Goal: Task Accomplishment & Management: Complete application form

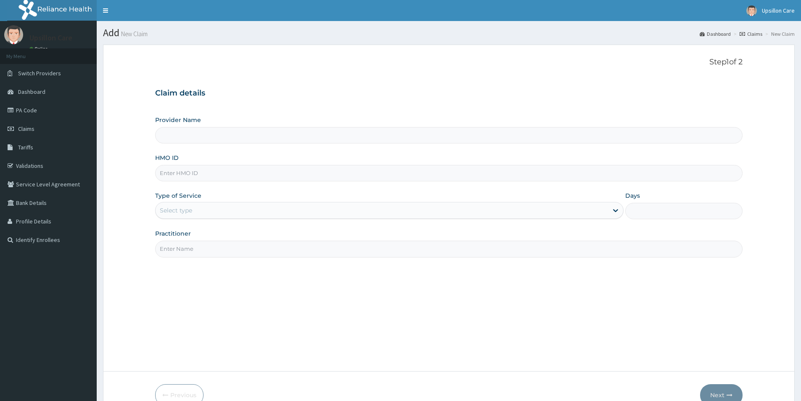
click at [189, 167] on input "HMO ID" at bounding box center [449, 173] width 588 height 16
paste input "OCV/10006/A"
type input "OCV/10006/A"
type input "Upsillon Care hospital"
type input "OCV/10006/A"
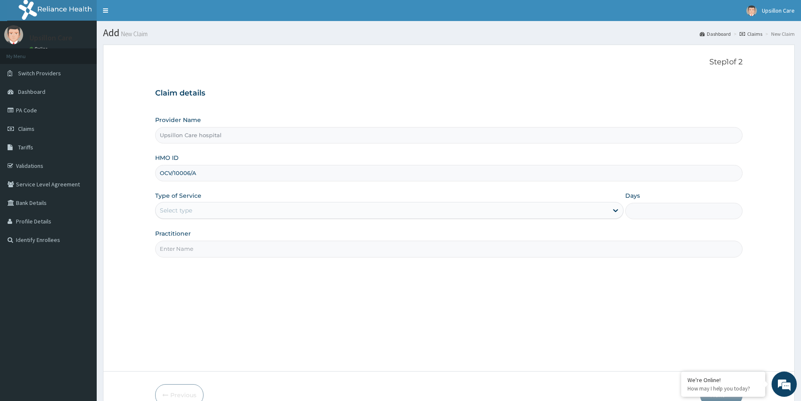
click at [171, 209] on div "Select type" at bounding box center [176, 210] width 32 height 8
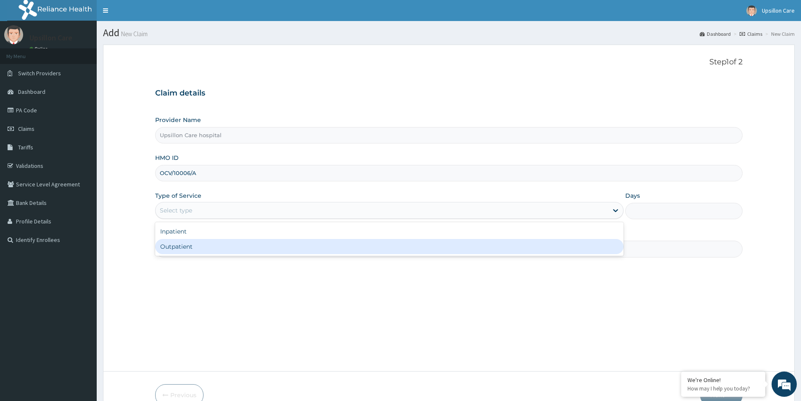
click at [179, 243] on div "Outpatient" at bounding box center [389, 246] width 469 height 15
type input "1"
click at [179, 243] on input "Practitioner" at bounding box center [449, 249] width 588 height 16
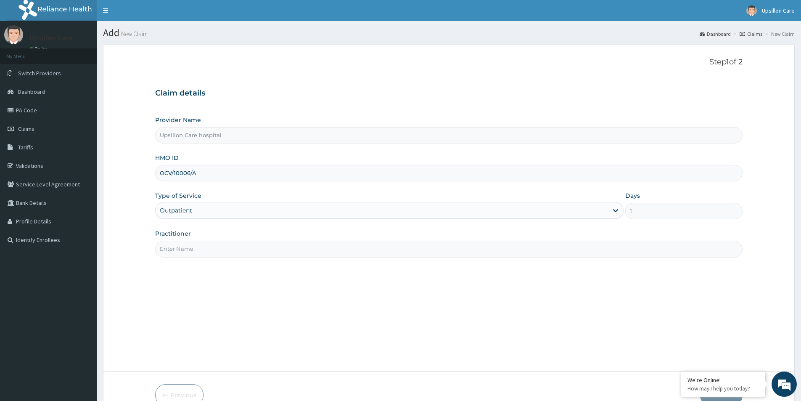
type input "[PERSON_NAME]"
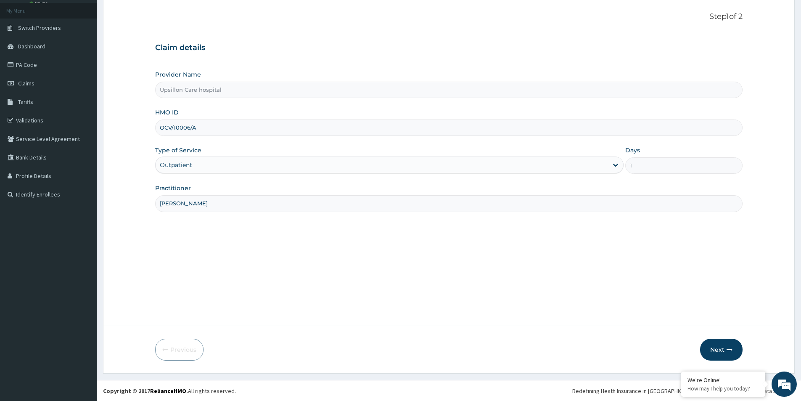
scroll to position [46, 0]
click at [721, 349] on button "Next" at bounding box center [721, 349] width 42 height 22
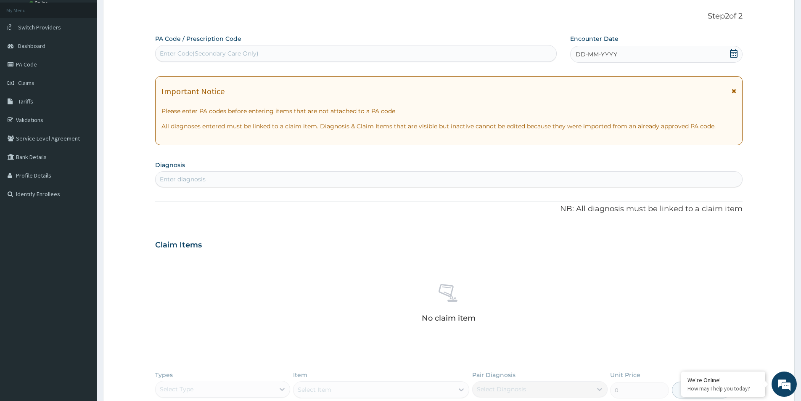
click at [201, 53] on div "Enter Code(Secondary Care Only)" at bounding box center [356, 53] width 401 height 13
type input "MALARIA"
drag, startPoint x: 194, startPoint y: 56, endPoint x: 160, endPoint y: 65, distance: 34.7
click at [157, 56] on div "Enter Code(Secondary Care Only)" at bounding box center [356, 53] width 401 height 13
click at [178, 177] on div "Enter diagnosis" at bounding box center [183, 179] width 46 height 8
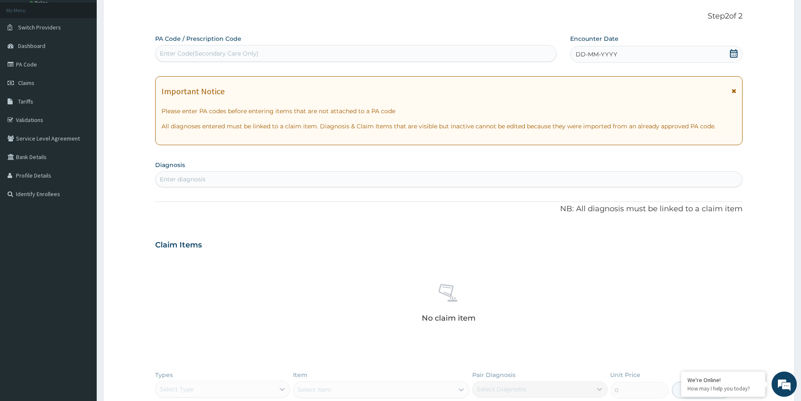
scroll to position [0, 0]
type input "malar"
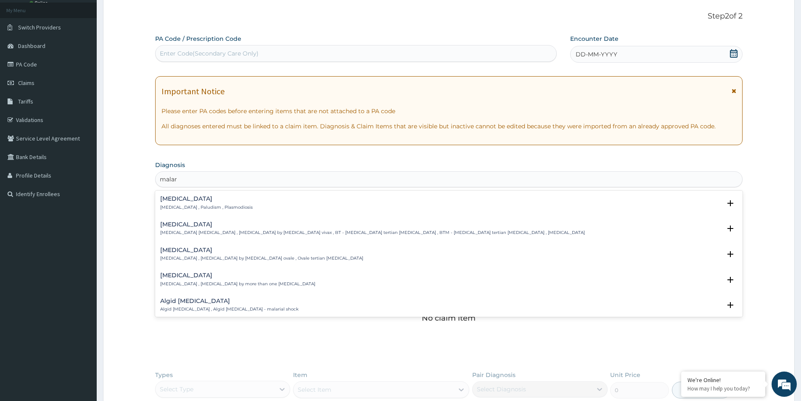
click at [235, 207] on div "Malaria Malaria , Paludism , Plasmodiosis" at bounding box center [449, 203] width 578 height 15
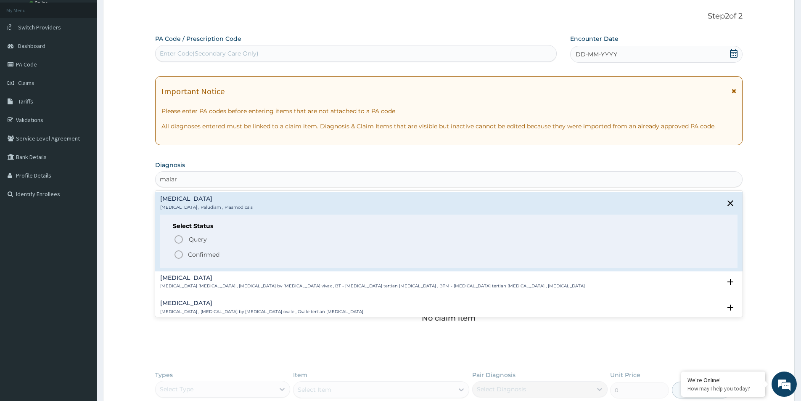
click at [194, 249] on div "Query Query covers suspected (?), Keep in view (kiv), Ruled out (r/o) Confirmed" at bounding box center [449, 246] width 552 height 26
click at [196, 253] on p "Confirmed" at bounding box center [204, 254] width 32 height 8
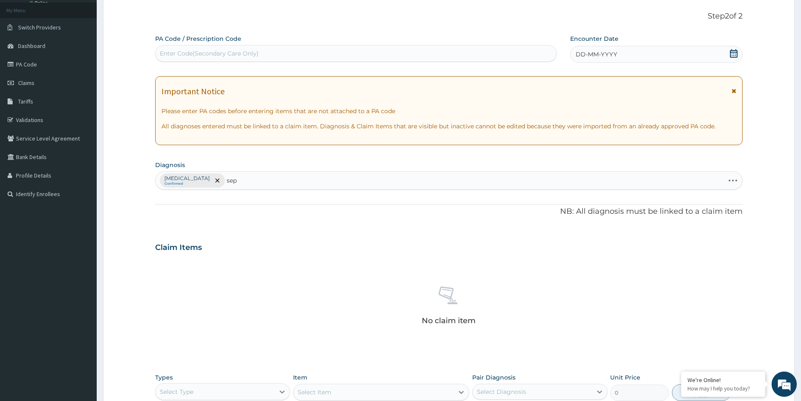
type input "seps"
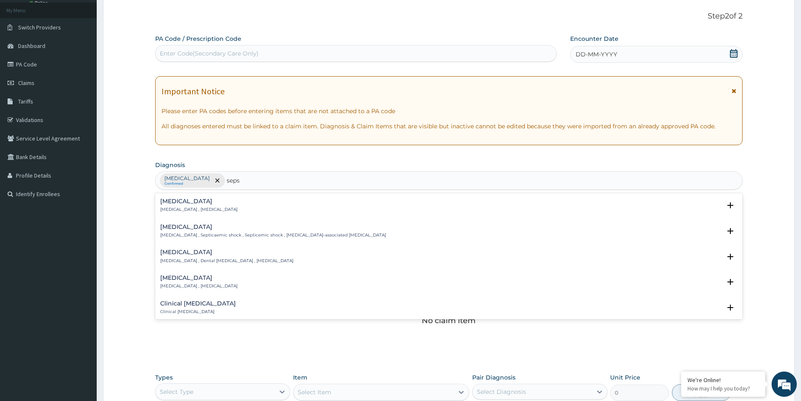
click at [193, 204] on h4 "[MEDICAL_DATA]" at bounding box center [198, 201] width 77 height 6
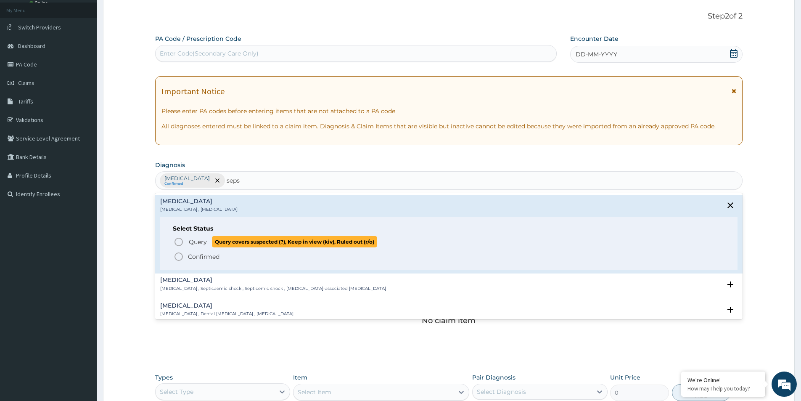
click at [188, 244] on p "Query Query covers suspected (?), Keep in view (kiv), Ruled out (r/o)" at bounding box center [282, 241] width 189 height 11
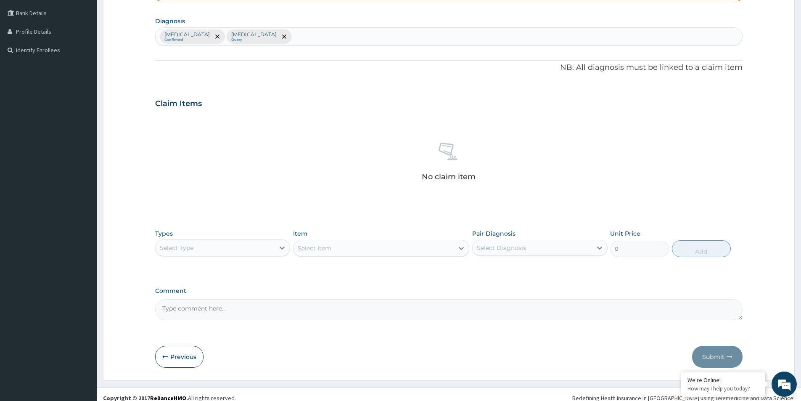
scroll to position [197, 0]
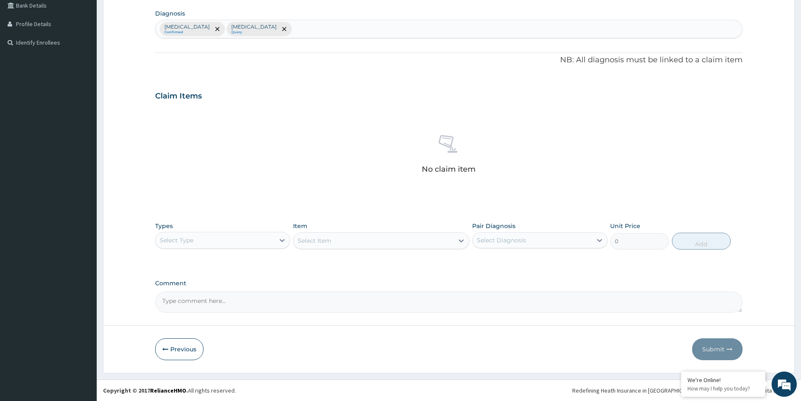
click at [192, 234] on div "Select Type" at bounding box center [215, 239] width 119 height 13
click at [194, 295] on div "Procedures" at bounding box center [222, 291] width 135 height 15
click at [348, 242] on div "Select Item" at bounding box center [381, 240] width 176 height 17
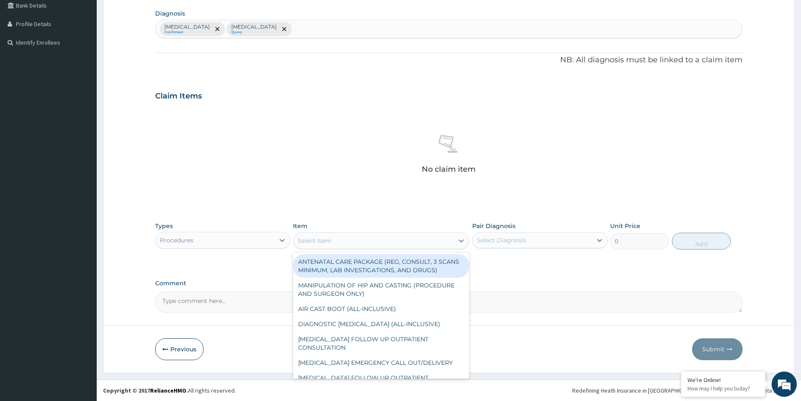
click at [348, 242] on div "Select Item" at bounding box center [374, 240] width 160 height 13
type input "e"
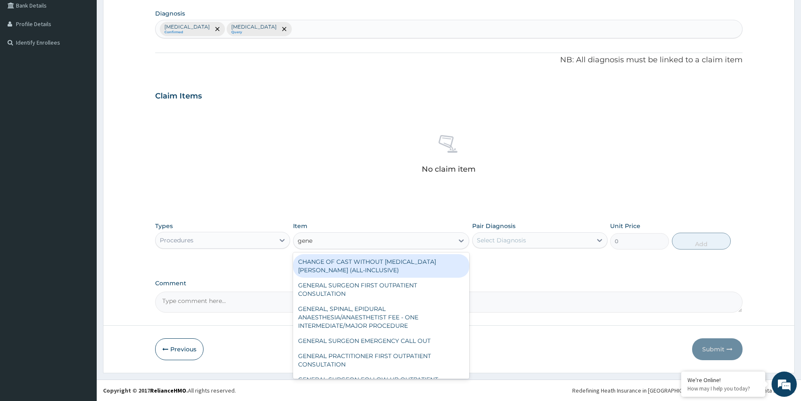
type input "gener"
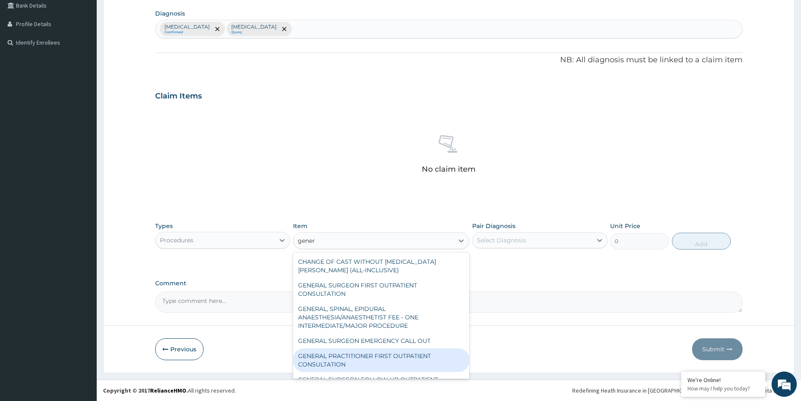
drag, startPoint x: 376, startPoint y: 360, endPoint x: 393, endPoint y: 344, distance: 23.2
click at [376, 359] on div "GENERAL PRACTITIONER FIRST OUTPATIENT CONSULTATION" at bounding box center [381, 360] width 176 height 24
type input "3750"
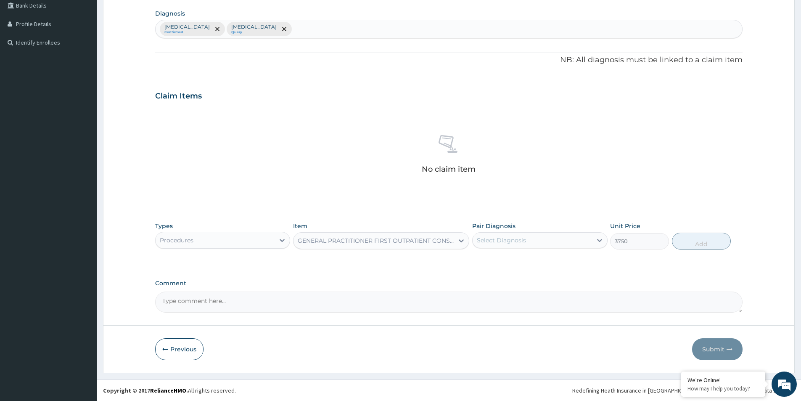
click at [525, 237] on div "Select Diagnosis" at bounding box center [501, 240] width 49 height 8
click at [529, 269] on div "Malaria Sepsis" at bounding box center [539, 271] width 135 height 38
click at [536, 247] on div "Select Diagnosis" at bounding box center [532, 239] width 119 height 13
click at [539, 236] on div "Select Diagnosis" at bounding box center [532, 239] width 119 height 13
click at [525, 255] on div "Malaria" at bounding box center [539, 261] width 135 height 17
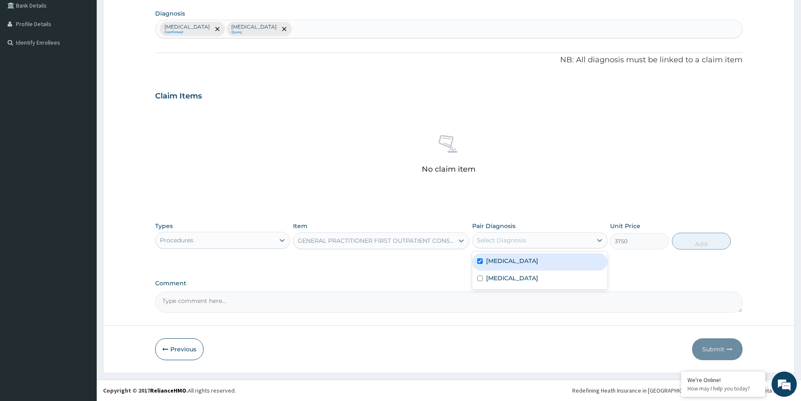
checkbox input "true"
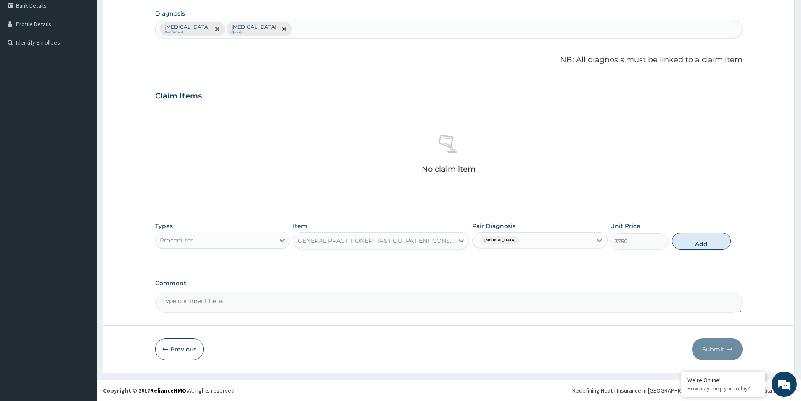
click at [538, 234] on div "Malaria" at bounding box center [532, 240] width 119 height 14
click at [526, 239] on div "Malaria" at bounding box center [532, 240] width 119 height 14
drag, startPoint x: 512, startPoint y: 279, endPoint x: 535, endPoint y: 269, distance: 24.9
click at [514, 276] on div "Sepsis" at bounding box center [539, 279] width 135 height 17
checkbox input "true"
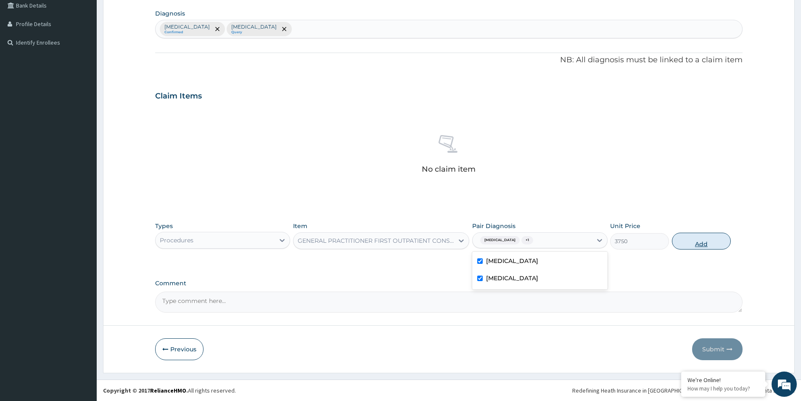
click at [677, 248] on button "Add" at bounding box center [701, 241] width 59 height 17
type input "0"
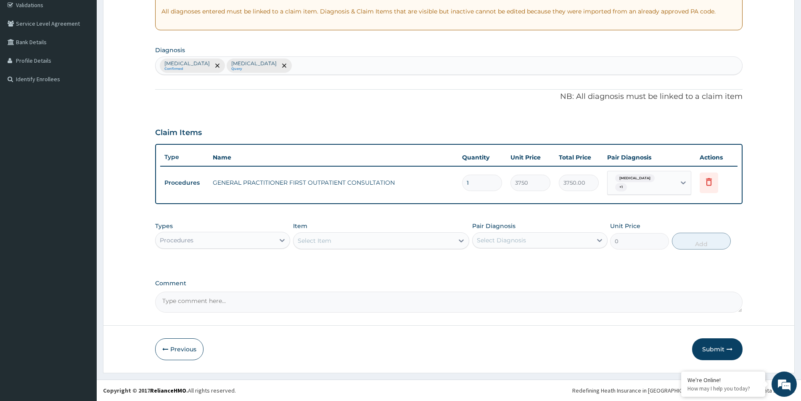
scroll to position [157, 0]
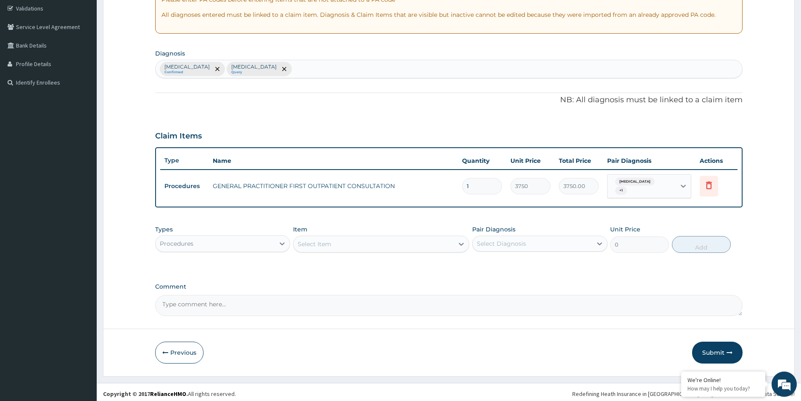
click at [221, 228] on div "Types Procedures" at bounding box center [222, 239] width 135 height 28
click at [224, 244] on div "Procedures" at bounding box center [215, 243] width 119 height 13
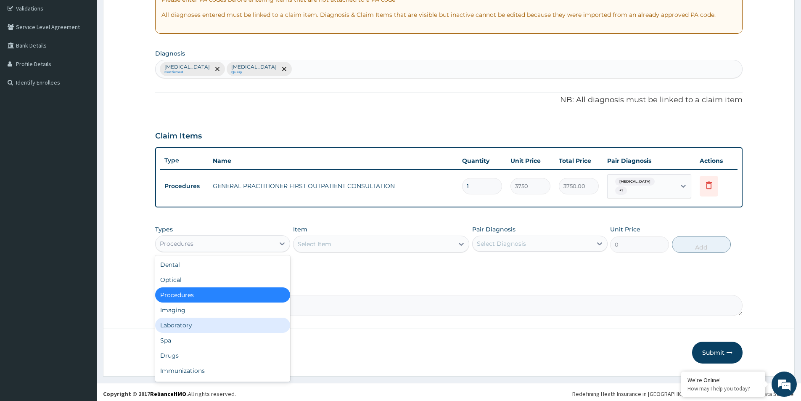
drag, startPoint x: 210, startPoint y: 325, endPoint x: 232, endPoint y: 318, distance: 22.8
click at [213, 325] on div "Laboratory" at bounding box center [222, 325] width 135 height 15
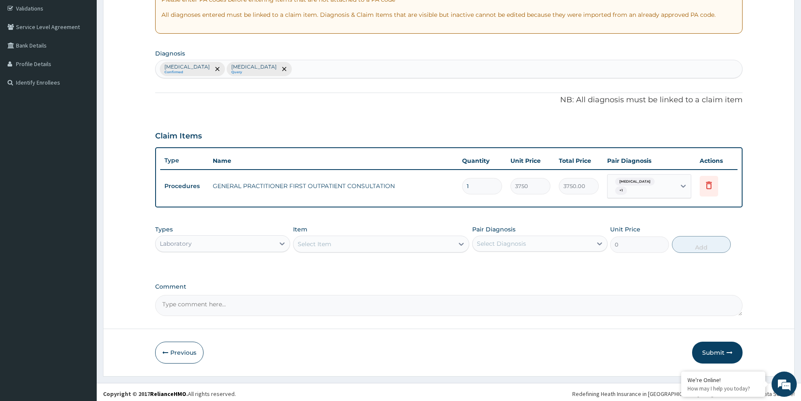
click at [414, 236] on div "Select Item" at bounding box center [381, 244] width 176 height 17
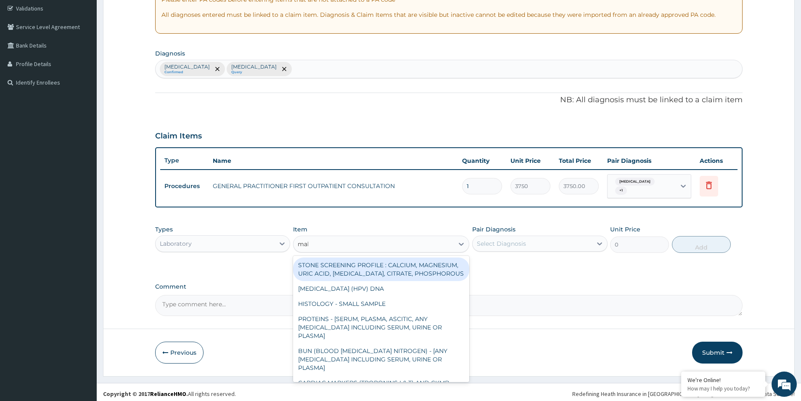
type input "mala"
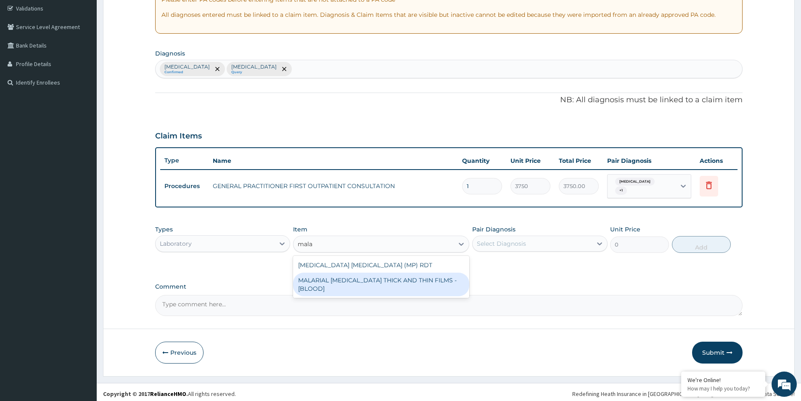
drag, startPoint x: 390, startPoint y: 277, endPoint x: 447, endPoint y: 259, distance: 59.6
click at [404, 273] on div "MALARIAL PARASITE THICK AND THIN FILMS - [BLOOD]" at bounding box center [381, 285] width 176 height 24
type input "2187.5"
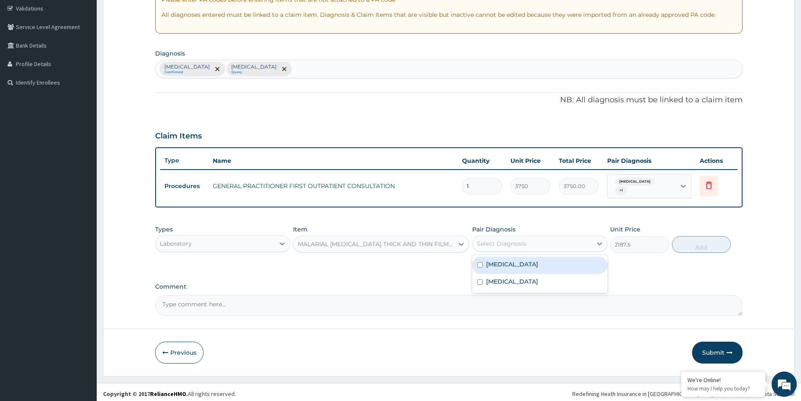
drag, startPoint x: 510, startPoint y: 244, endPoint x: 515, endPoint y: 262, distance: 18.9
click at [511, 246] on div "Select Diagnosis" at bounding box center [532, 243] width 119 height 13
drag, startPoint x: 515, startPoint y: 266, endPoint x: 522, endPoint y: 266, distance: 6.7
click at [515, 266] on div "Malaria" at bounding box center [539, 265] width 135 height 17
checkbox input "true"
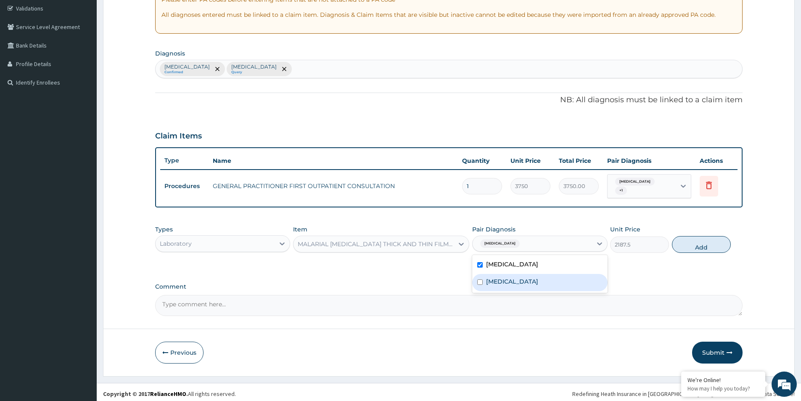
drag, startPoint x: 534, startPoint y: 281, endPoint x: 542, endPoint y: 278, distance: 8.5
click at [537, 280] on div "Sepsis" at bounding box center [539, 282] width 135 height 17
checkbox input "true"
drag, startPoint x: 699, startPoint y: 241, endPoint x: 600, endPoint y: 256, distance: 100.0
click at [692, 244] on button "Add" at bounding box center [701, 244] width 59 height 17
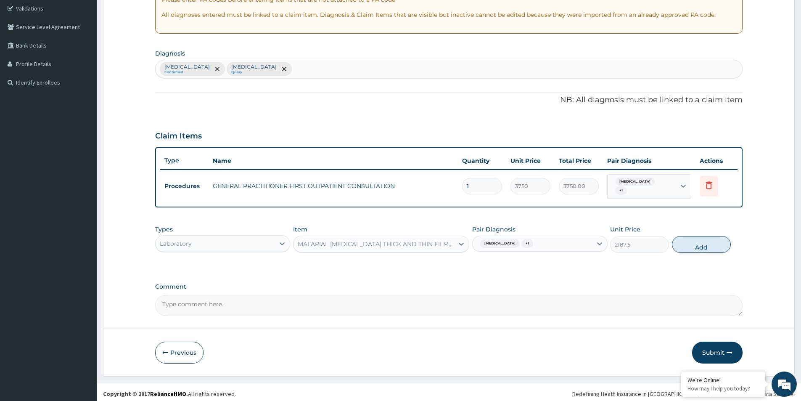
type input "0"
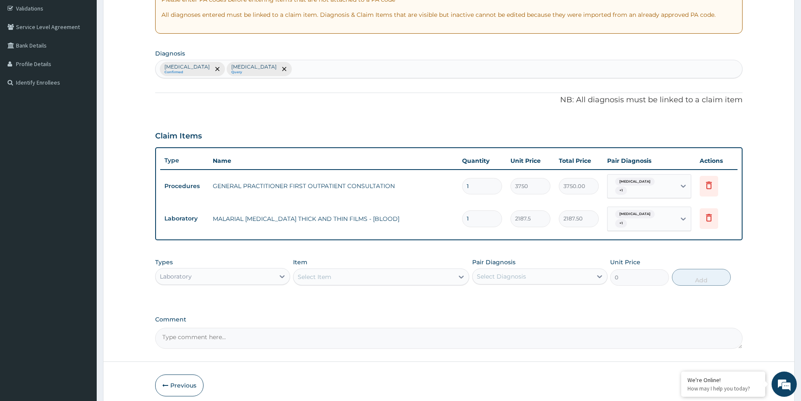
click at [380, 270] on div "Select Item" at bounding box center [374, 276] width 160 height 13
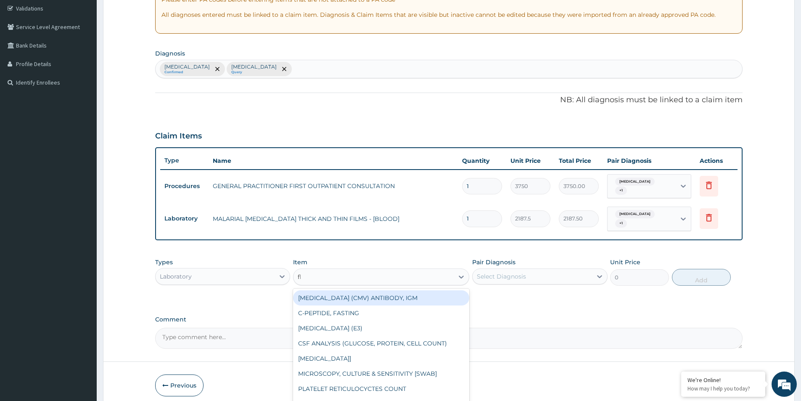
type input "fbc"
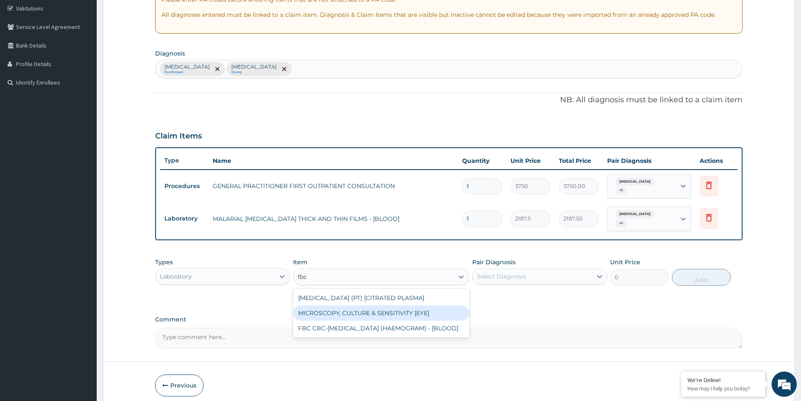
drag, startPoint x: 415, startPoint y: 309, endPoint x: 422, endPoint y: 319, distance: 11.9
click at [416, 310] on div "MICROSCOPY, CULTURE & SENSITIVITY [EYE]" at bounding box center [381, 312] width 176 height 15
type input "5000"
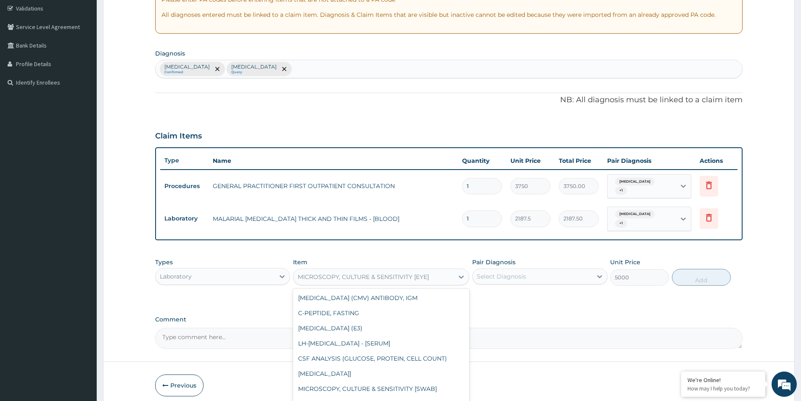
click at [405, 273] on div "MICROSCOPY, CULTURE & SENSITIVITY [EYE]" at bounding box center [363, 277] width 131 height 8
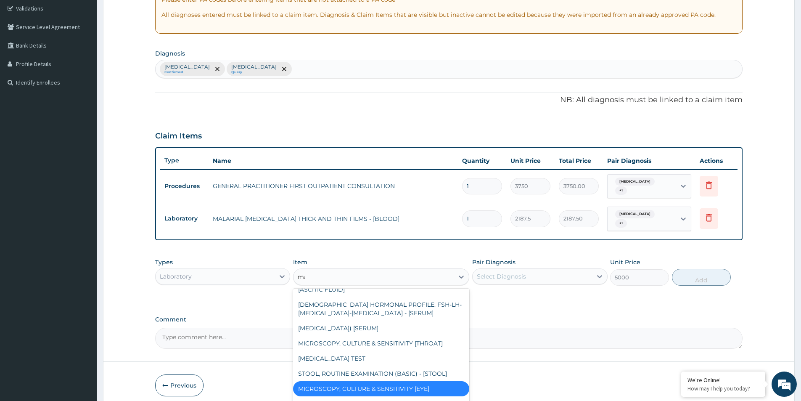
scroll to position [2, 0]
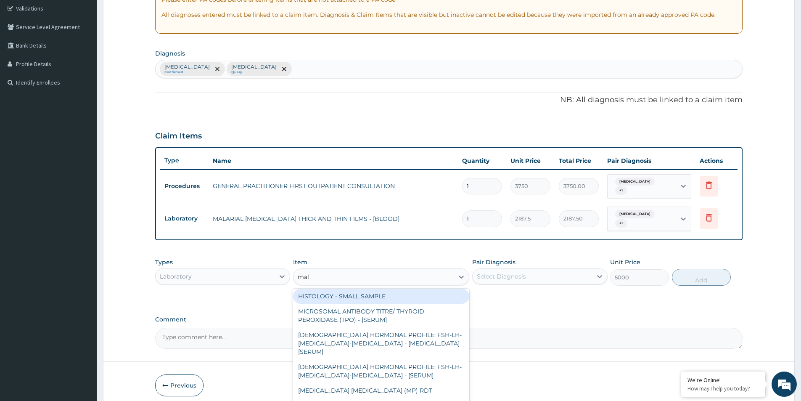
type input "mala"
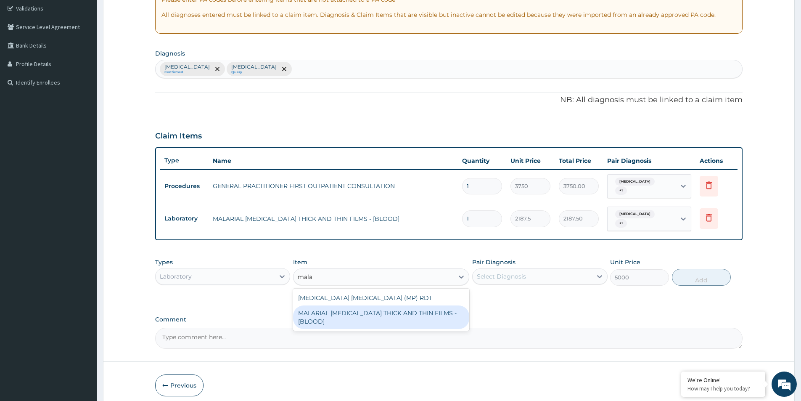
click at [433, 306] on div "MALARIAL PARASITE THICK AND THIN FILMS - [BLOOD]" at bounding box center [381, 317] width 176 height 24
type input "0"
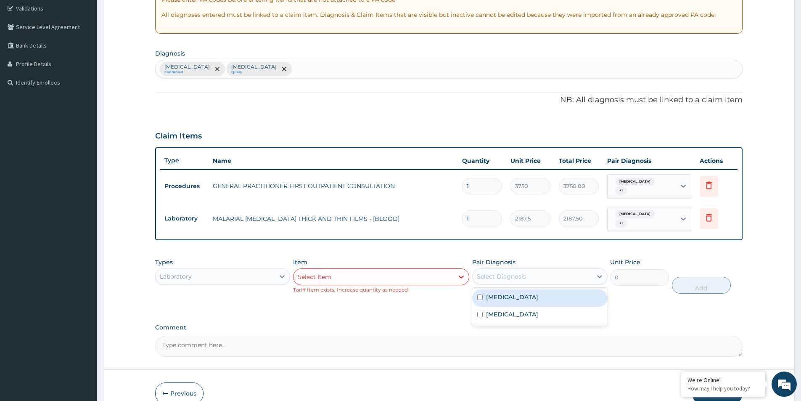
click at [521, 272] on div "Select Diagnosis" at bounding box center [501, 276] width 49 height 8
click at [381, 273] on div "Select Item" at bounding box center [374, 276] width 160 height 13
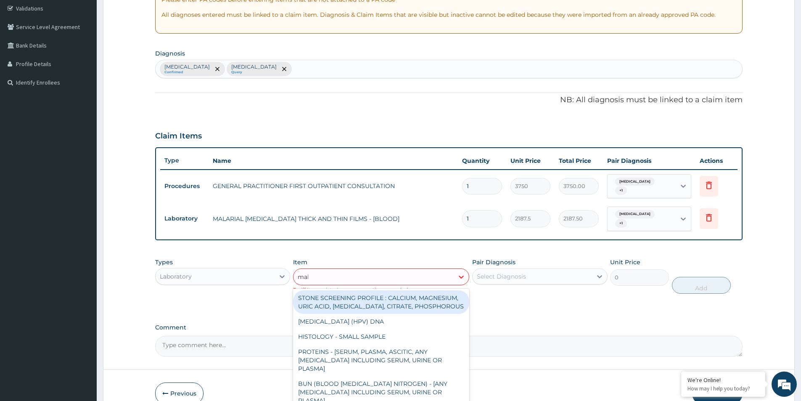
type input "mala"
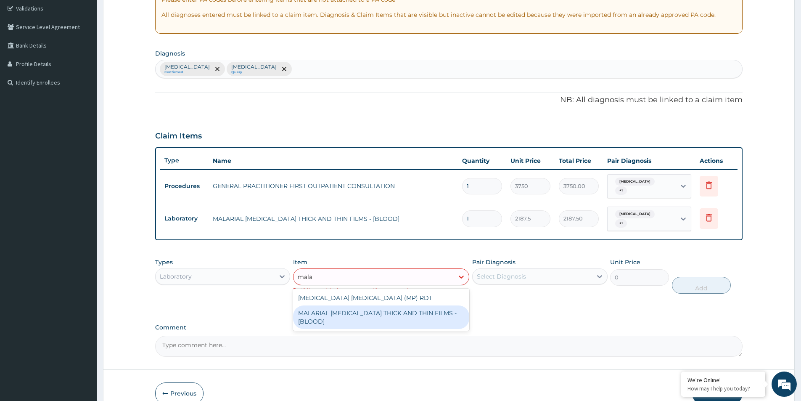
click at [332, 305] on div "MALARIAL PARASITE THICK AND THIN FILMS - [BLOOD]" at bounding box center [381, 317] width 176 height 24
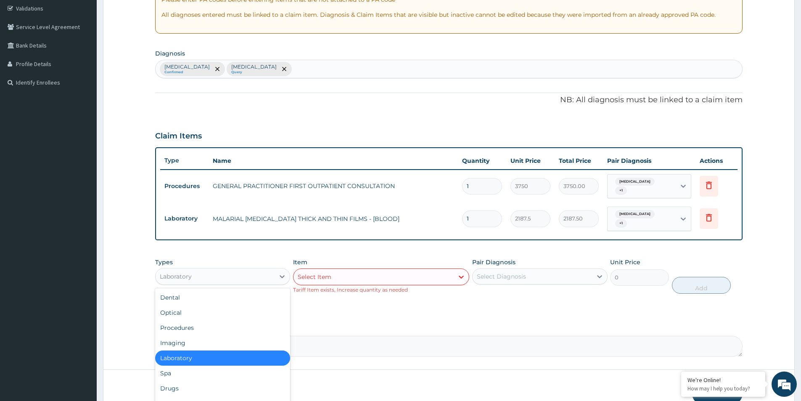
click at [248, 270] on div "Laboratory" at bounding box center [215, 276] width 119 height 13
drag, startPoint x: 198, startPoint y: 366, endPoint x: 200, endPoint y: 359, distance: 7.8
click at [199, 366] on div "Spa" at bounding box center [222, 373] width 135 height 15
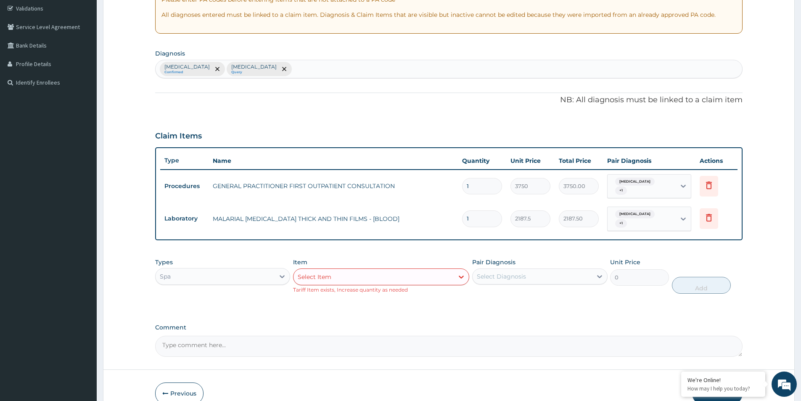
click at [184, 270] on div "Spa" at bounding box center [215, 276] width 119 height 13
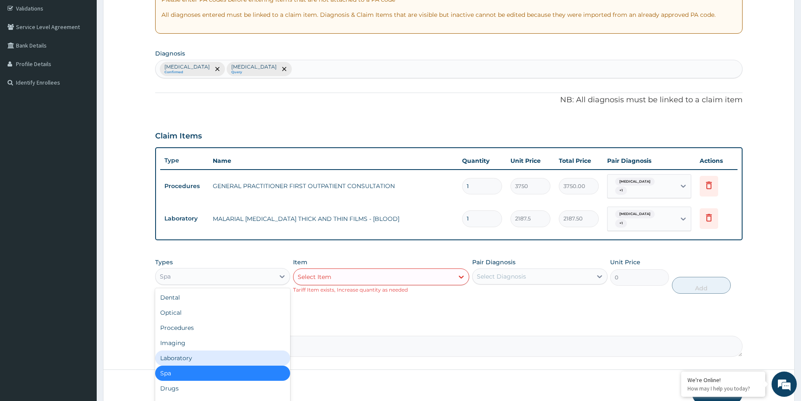
click at [200, 350] on div "Laboratory" at bounding box center [222, 357] width 135 height 15
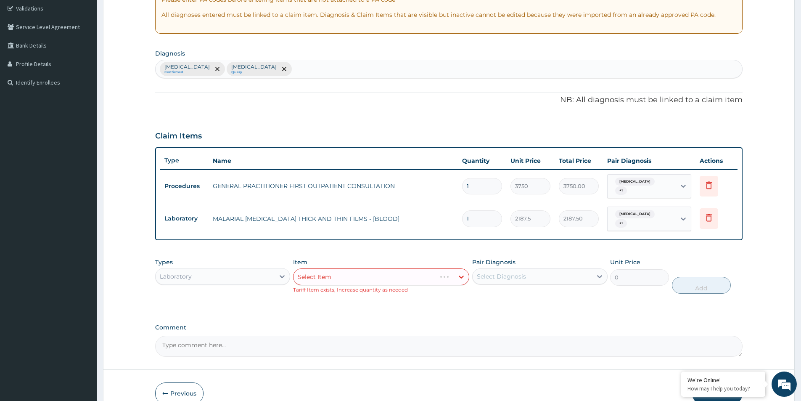
click at [330, 260] on div "Item Select Item Tariff Item exists, Increase quantity as needed" at bounding box center [381, 276] width 176 height 36
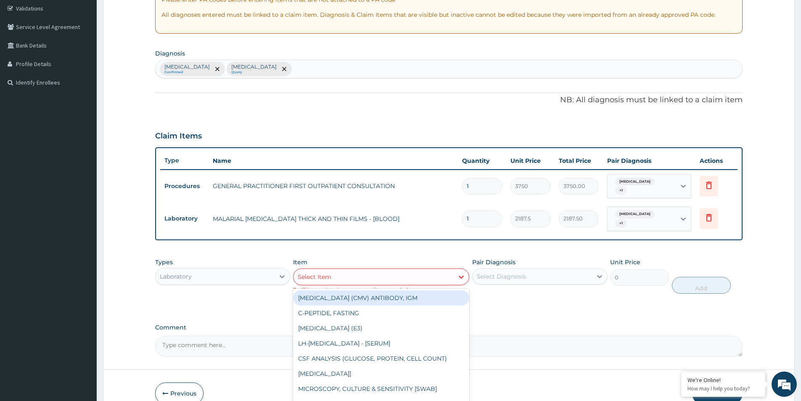
click at [381, 270] on div "Select Item" at bounding box center [374, 276] width 160 height 13
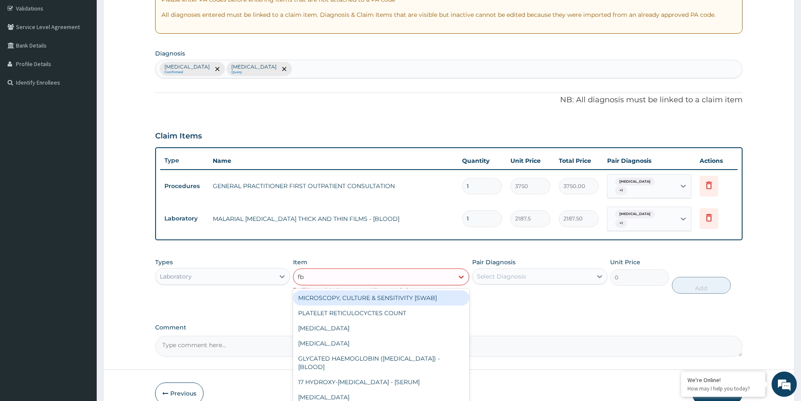
type input "fbc"
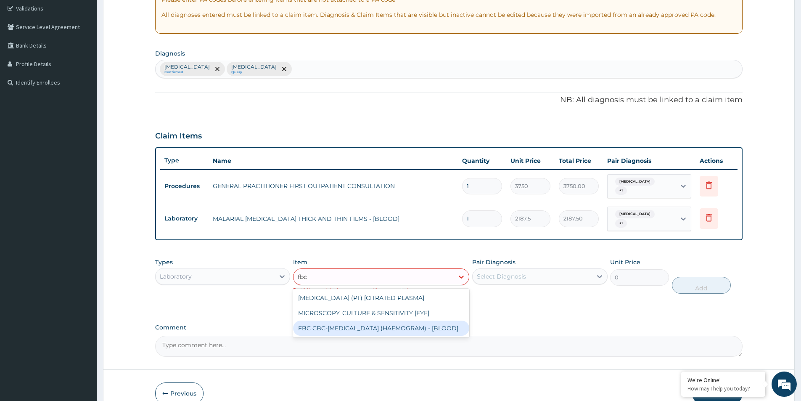
drag, startPoint x: 404, startPoint y: 319, endPoint x: 422, endPoint y: 319, distance: 17.7
click at [404, 321] on div "FBC CBC-COMPLETE BLOOD COUNT (HAEMOGRAM) - [BLOOD]" at bounding box center [381, 328] width 176 height 15
type input "5000"
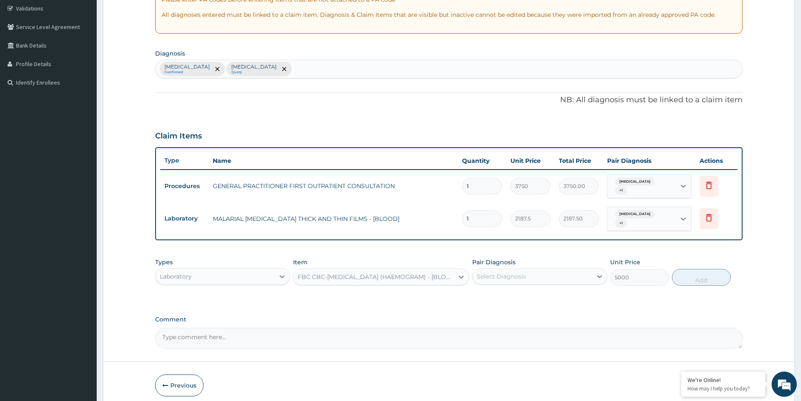
click at [529, 254] on div "Types Laboratory Item option FBC CBC-COMPLETE BLOOD COUNT (HAEMOGRAM) - [BLOOD]…" at bounding box center [449, 272] width 588 height 36
drag, startPoint x: 529, startPoint y: 269, endPoint x: 533, endPoint y: 279, distance: 10.6
click at [530, 274] on div "Select Diagnosis" at bounding box center [532, 276] width 119 height 13
click at [538, 307] on div "Sepsis" at bounding box center [539, 315] width 135 height 17
checkbox input "true"
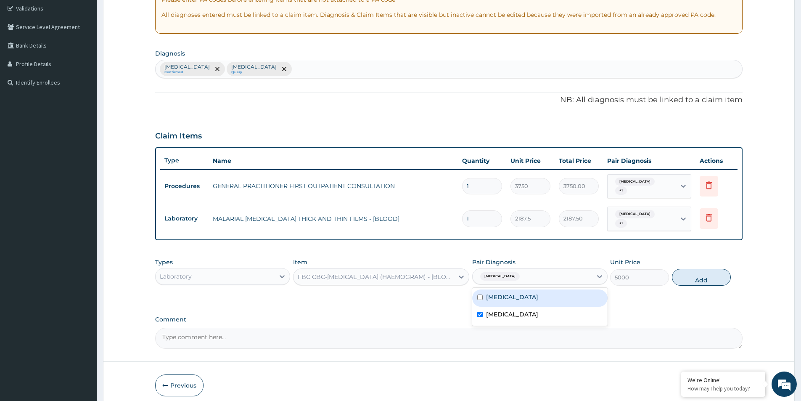
click at [546, 288] on div "Malaria Sepsis" at bounding box center [539, 307] width 135 height 38
click at [580, 294] on div "Malaria" at bounding box center [539, 297] width 135 height 17
checkbox input "true"
drag, startPoint x: 698, startPoint y: 255, endPoint x: 703, endPoint y: 270, distance: 15.7
click at [699, 258] on div "Types Laboratory Item FBC CBC-COMPLETE BLOOD COUNT (HAEMOGRAM) - [BLOOD] Pair D…" at bounding box center [449, 272] width 588 height 36
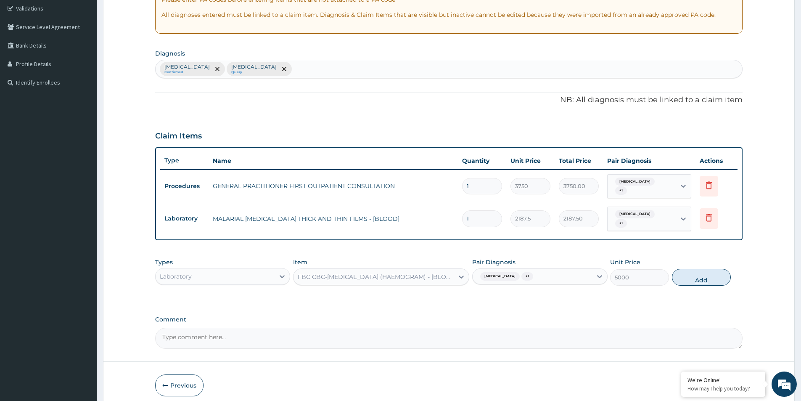
click at [703, 271] on button "Add" at bounding box center [701, 277] width 59 height 17
type input "0"
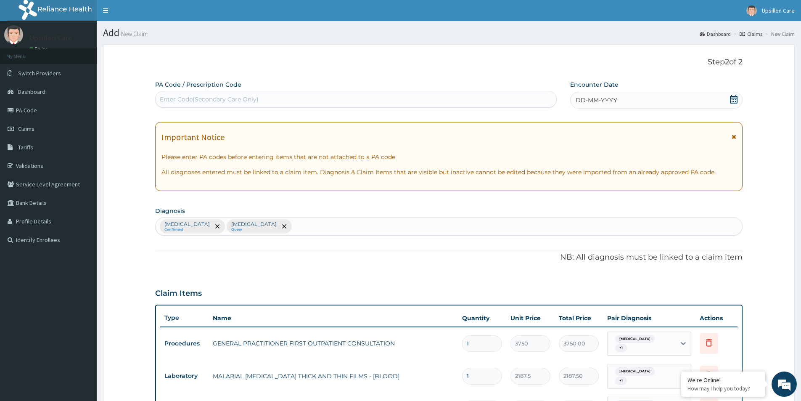
click at [735, 98] on icon at bounding box center [734, 99] width 8 height 8
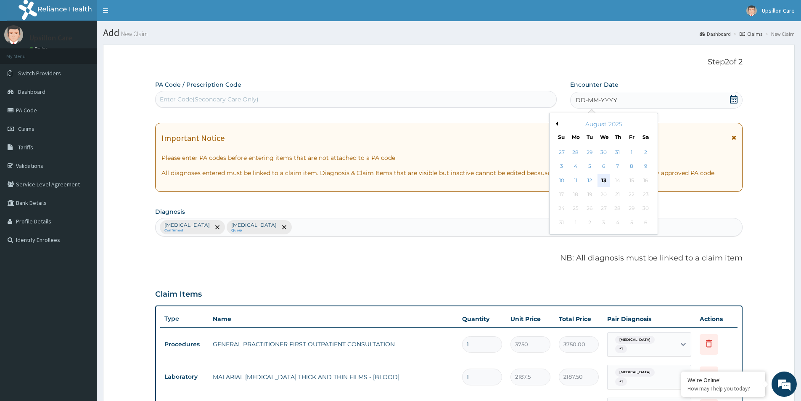
click at [600, 174] on div "27 28 29 30 31 1 2 3 4 5 6 7 8 9 10 11 12 13 14 15 16 17 18 19 20 21 22 23 24 2…" at bounding box center [604, 188] width 98 height 84
click at [602, 178] on div "13" at bounding box center [604, 180] width 13 height 13
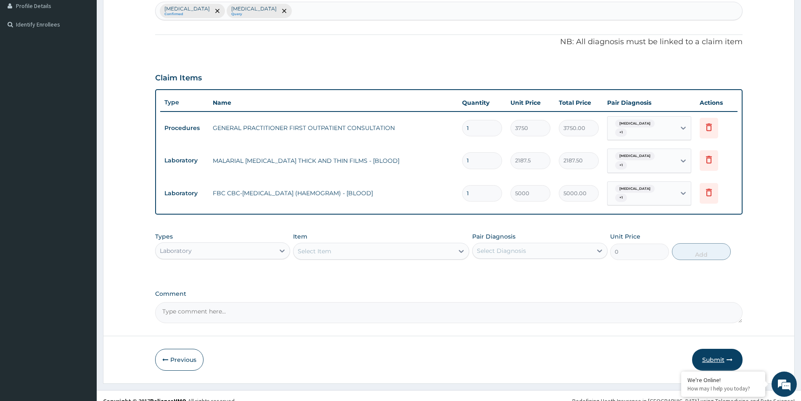
click at [718, 349] on button "Submit" at bounding box center [717, 360] width 50 height 22
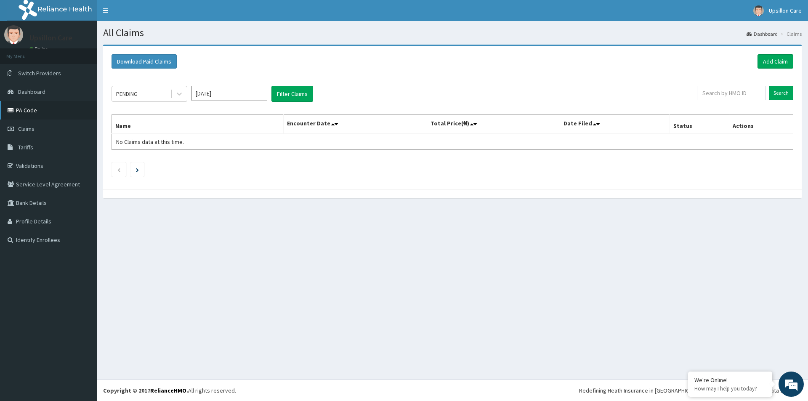
click at [80, 109] on link "PA Code" at bounding box center [48, 110] width 97 height 19
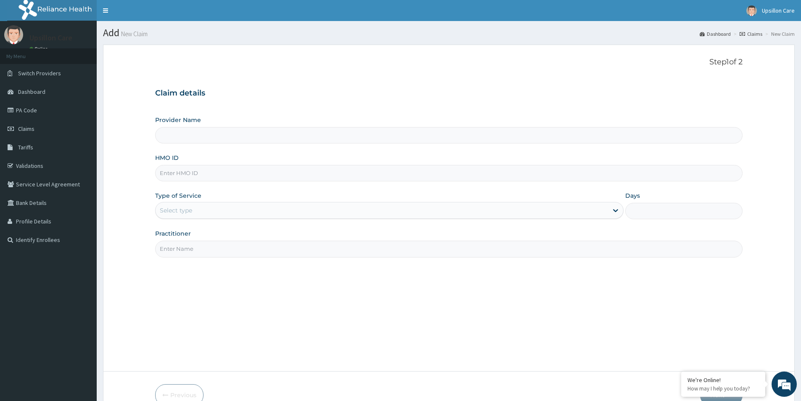
click at [217, 174] on input "HMO ID" at bounding box center [449, 173] width 588 height 16
paste input "NED/10007/B"
type input "NED/10007/B"
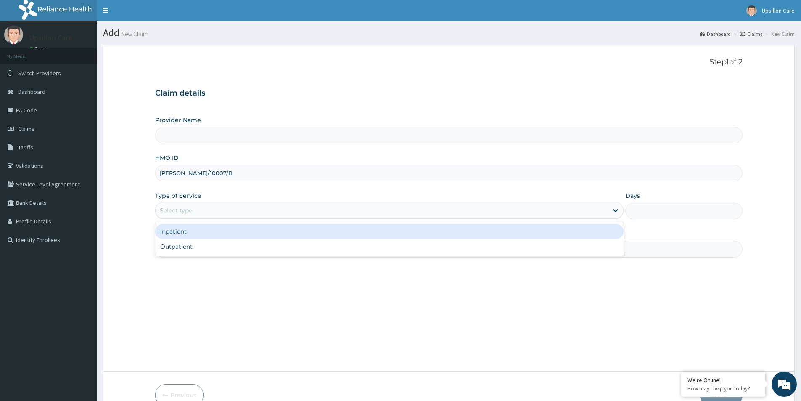
click at [202, 212] on div "Select type" at bounding box center [382, 210] width 453 height 13
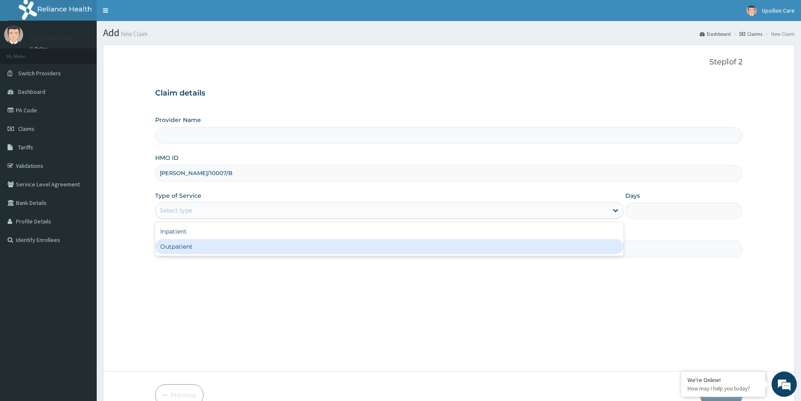
drag, startPoint x: 202, startPoint y: 236, endPoint x: 203, endPoint y: 244, distance: 8.2
click at [203, 244] on div "Inpatient Outpatient" at bounding box center [389, 239] width 469 height 34
click at [204, 244] on div "Outpatient" at bounding box center [389, 246] width 469 height 15
type input "1"
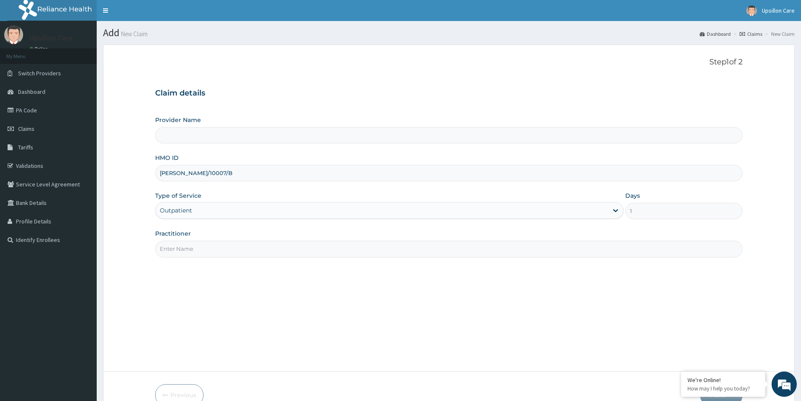
drag, startPoint x: 217, startPoint y: 248, endPoint x: 223, endPoint y: 251, distance: 6.8
click at [218, 248] on input "Practitioner" at bounding box center [449, 249] width 588 height 16
type input "Dr. OLUWASOLA BABATUNDE"
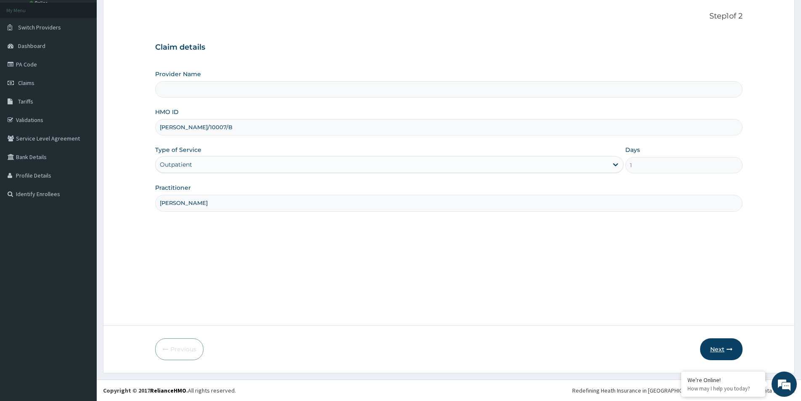
click at [724, 346] on button "Next" at bounding box center [721, 349] width 42 height 22
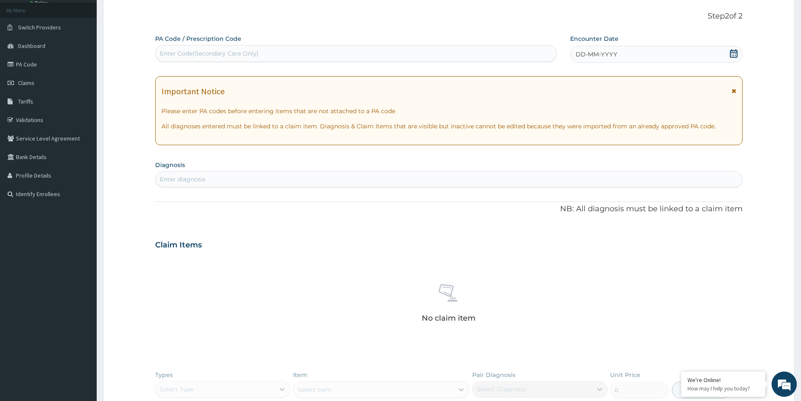
scroll to position [0, 0]
click at [201, 53] on div "Enter Code(Secondary Care Only)" at bounding box center [209, 53] width 99 height 8
paste input "PA/7C6CA3"
type input "PA/7C6CA3"
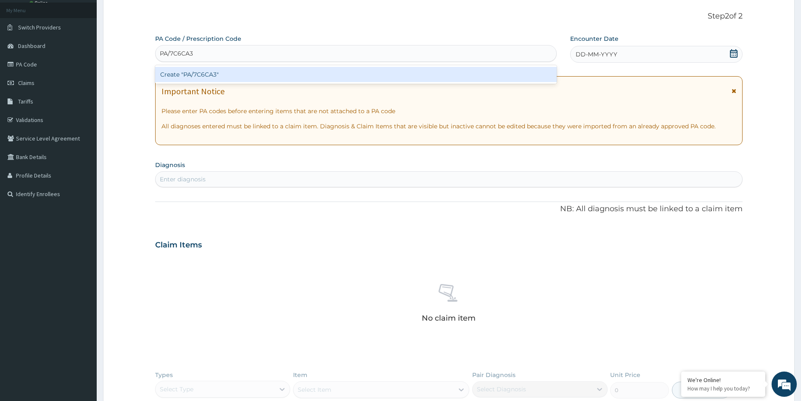
click at [225, 80] on div "Create "PA/7C6CA3"" at bounding box center [356, 74] width 402 height 15
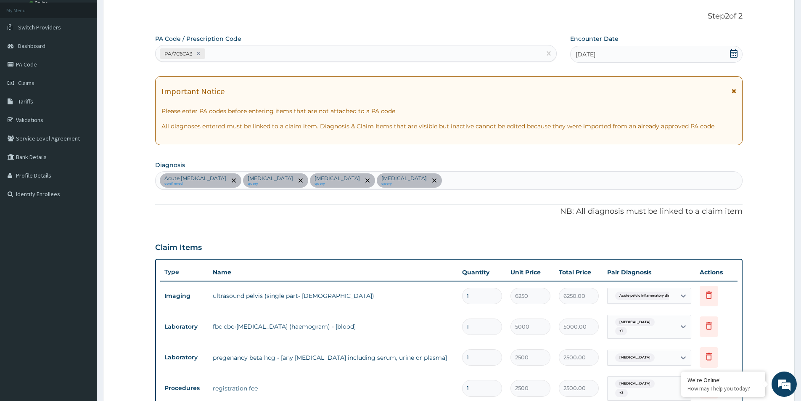
scroll to position [287, 0]
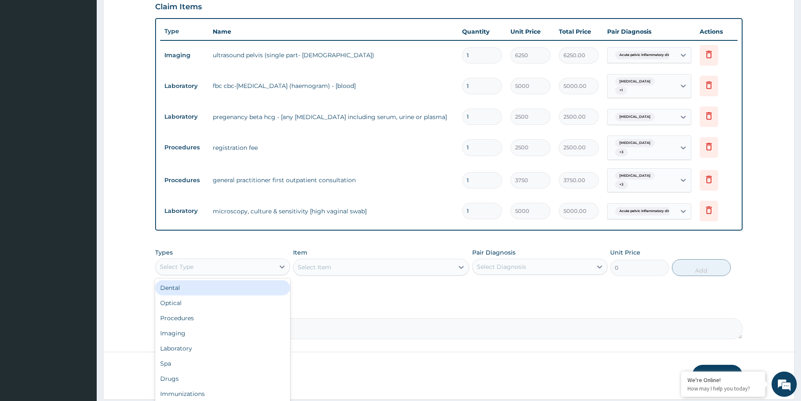
click at [231, 260] on div "Select Type" at bounding box center [215, 266] width 119 height 13
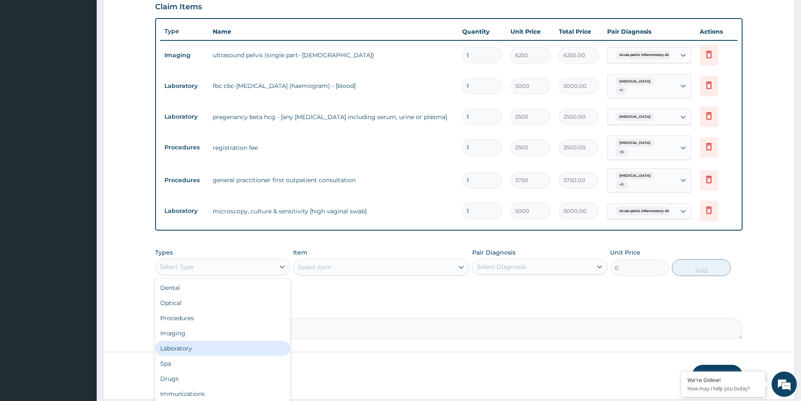
click at [207, 343] on div "Laboratory" at bounding box center [222, 348] width 135 height 15
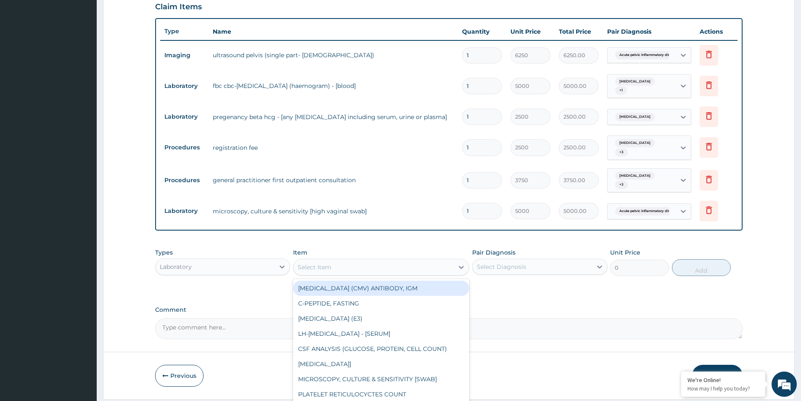
click at [406, 260] on div "Select Item" at bounding box center [374, 266] width 160 height 13
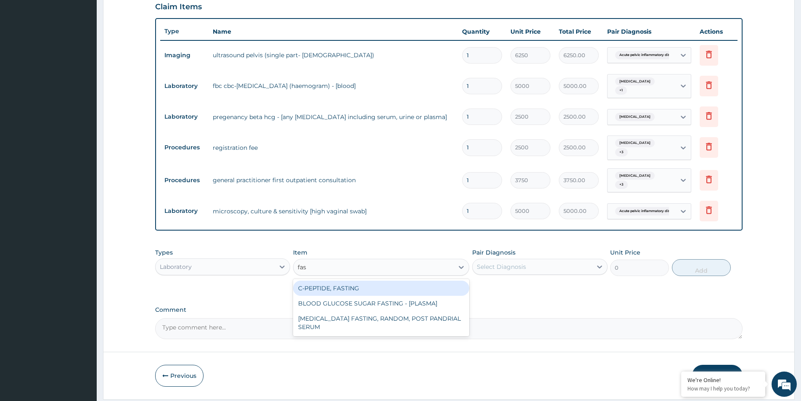
type input "fast"
click at [382, 296] on div "BLOOD GLUCOSE SUGAR FASTING - [PLASMA]" at bounding box center [381, 303] width 176 height 15
type input "1875"
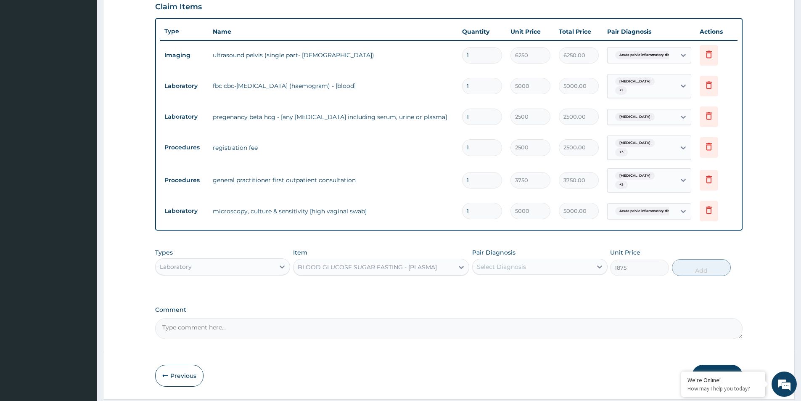
click at [502, 263] on div "Select Diagnosis" at bounding box center [501, 267] width 49 height 8
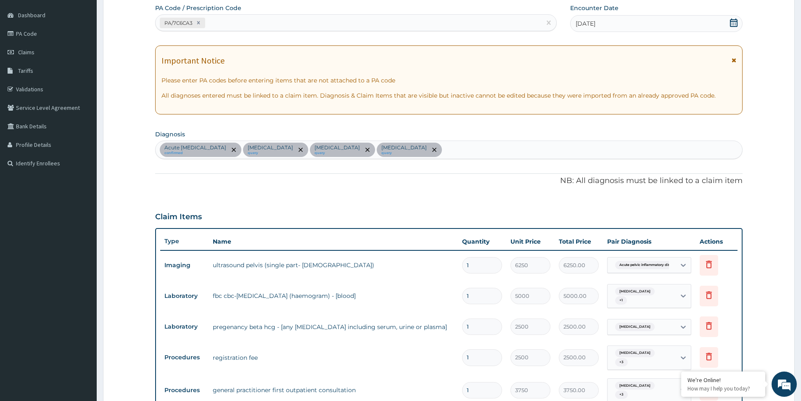
scroll to position [76, 0]
click at [283, 19] on div "PA/7C6CA3" at bounding box center [349, 23] width 386 height 14
click at [444, 156] on div "Acute pelvic inflammatory disease confirmed Anemia query Sepsis query Abdominal…" at bounding box center [449, 150] width 587 height 18
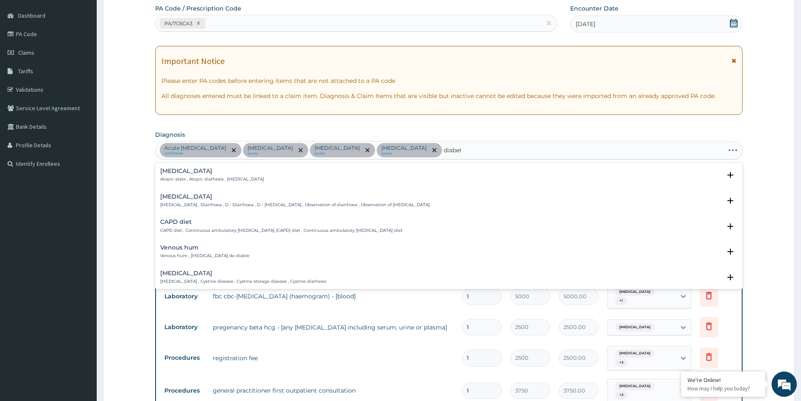
type input "diabete"
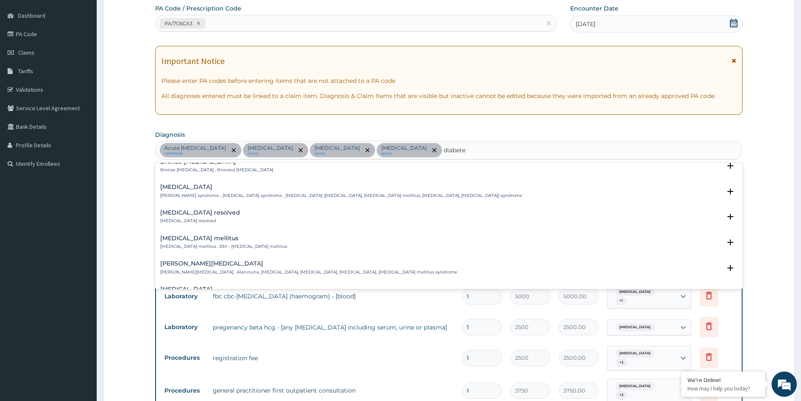
scroll to position [42, 0]
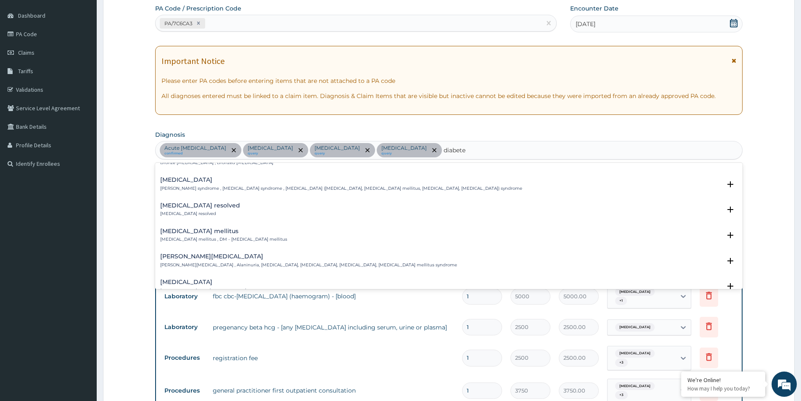
click at [224, 235] on div "Diabetes mellitus Diabetes mellitus , DM - Diabetes mellitus" at bounding box center [223, 235] width 127 height 15
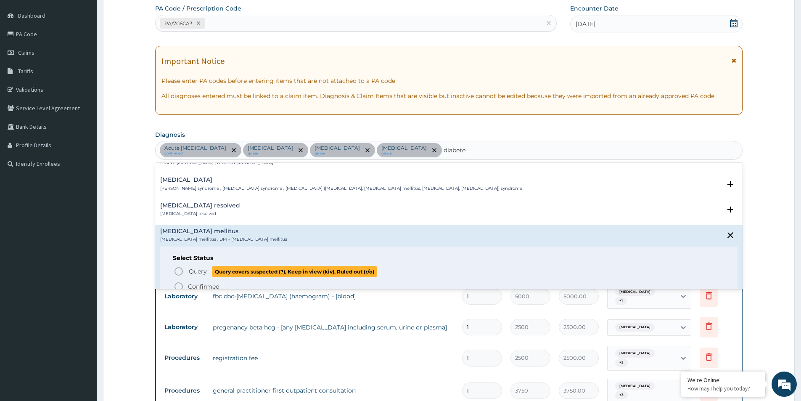
drag, startPoint x: 197, startPoint y: 274, endPoint x: 299, endPoint y: 223, distance: 113.3
click at [198, 273] on span "Query" at bounding box center [198, 271] width 18 height 8
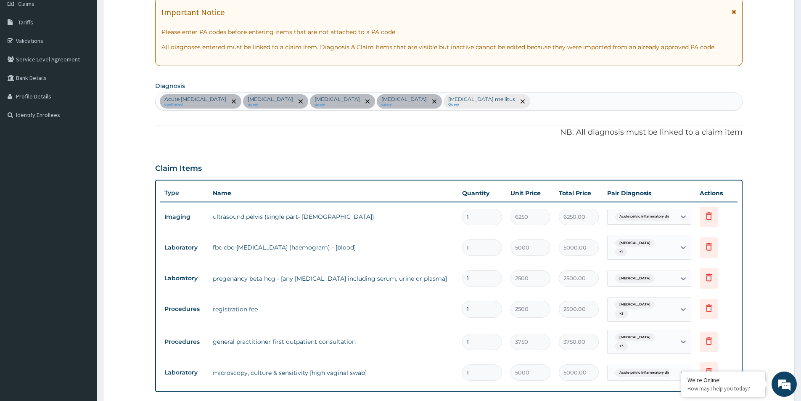
scroll to position [244, 0]
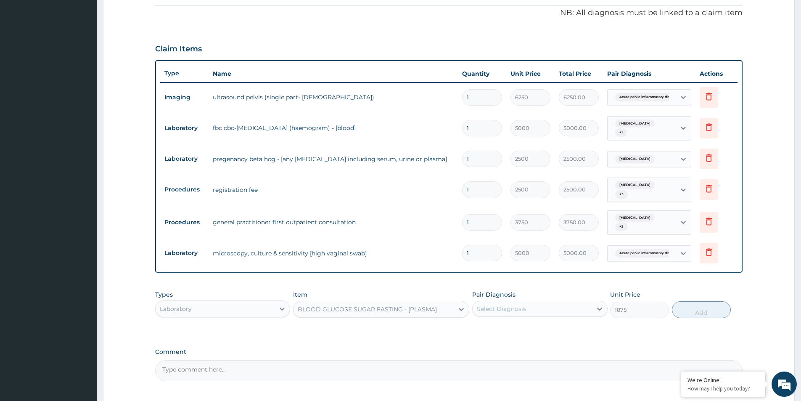
click at [500, 290] on label "Pair Diagnosis" at bounding box center [493, 294] width 43 height 8
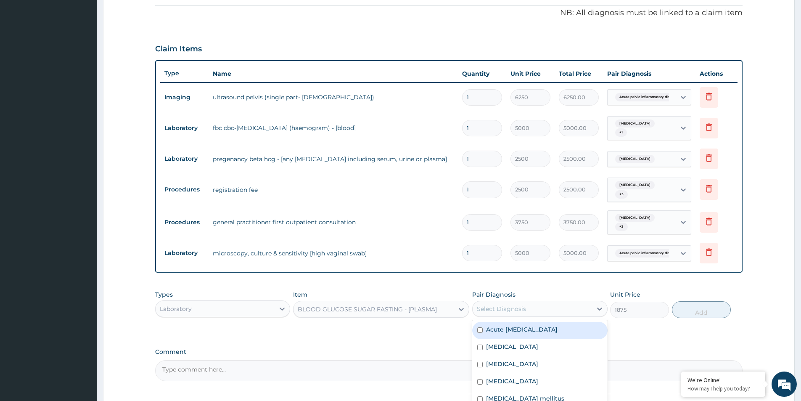
click at [504, 305] on div "Select Diagnosis" at bounding box center [501, 309] width 49 height 8
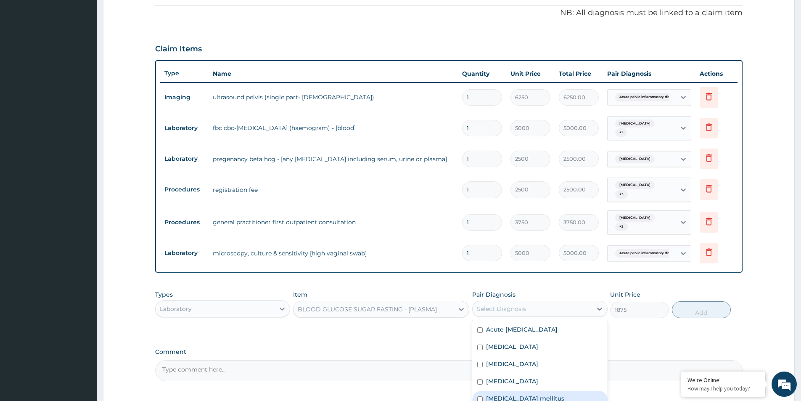
click at [518, 391] on div "Diabetes mellitus" at bounding box center [539, 399] width 135 height 17
checkbox input "true"
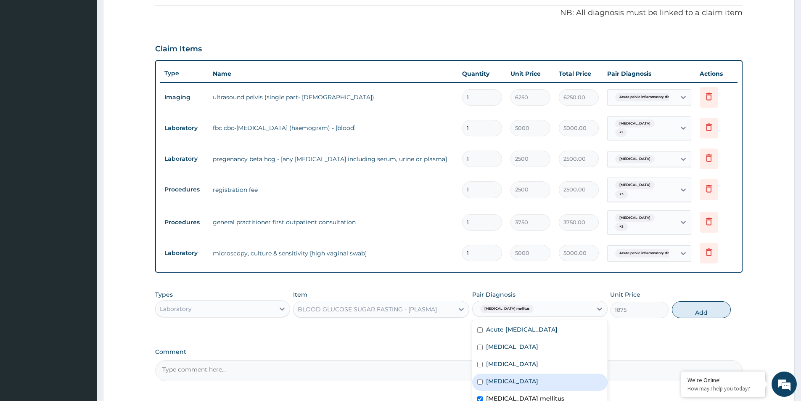
drag, startPoint x: 520, startPoint y: 376, endPoint x: 504, endPoint y: 340, distance: 39.9
click at [520, 374] on div "Abdominal pregnancy" at bounding box center [539, 382] width 135 height 17
checkbox input "true"
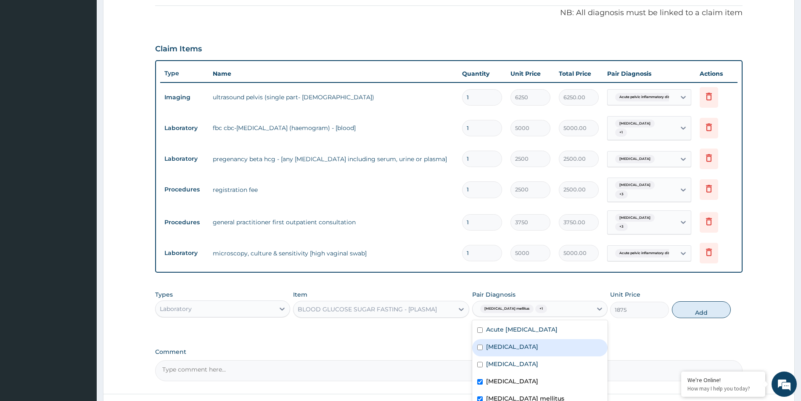
click at [504, 343] on div "Anemia" at bounding box center [539, 347] width 135 height 17
checkbox input "true"
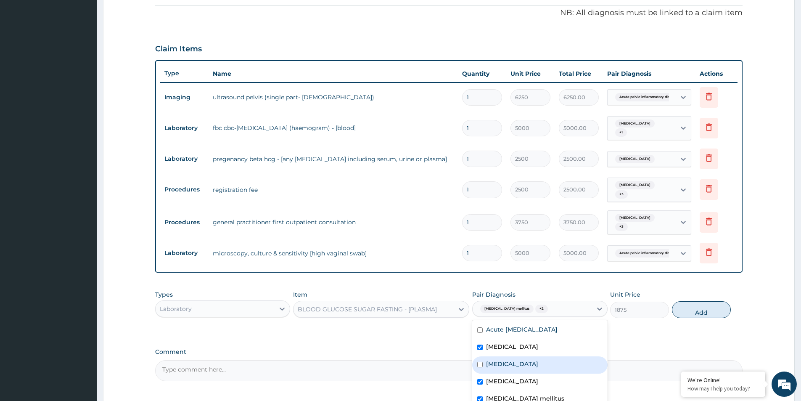
click at [502, 360] on label "Sepsis" at bounding box center [512, 364] width 52 height 8
checkbox input "true"
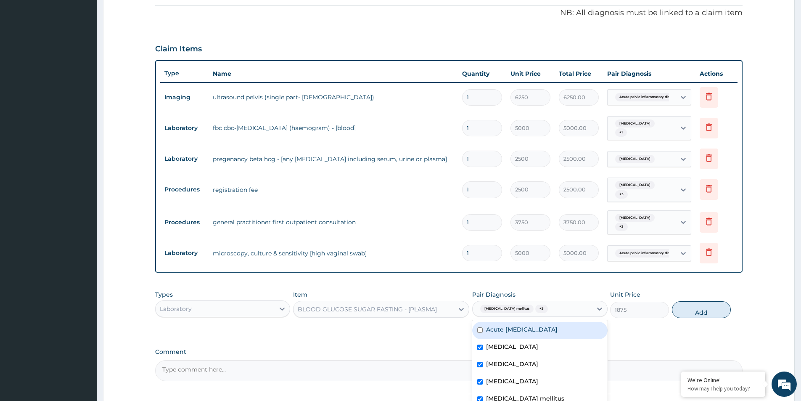
click at [512, 325] on label "Acute pelvic inflammatory disease" at bounding box center [522, 329] width 72 height 8
checkbox input "true"
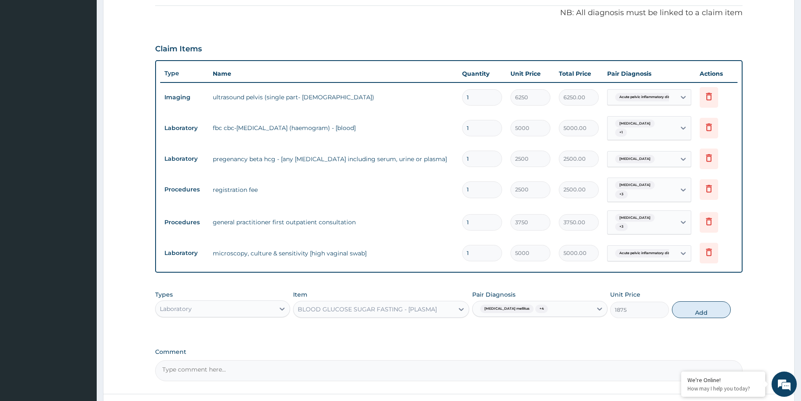
click at [695, 301] on button "Add" at bounding box center [701, 309] width 59 height 17
type input "0"
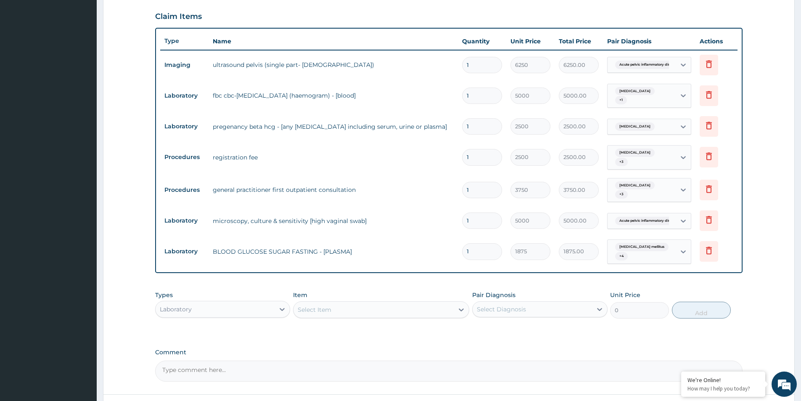
scroll to position [335, 0]
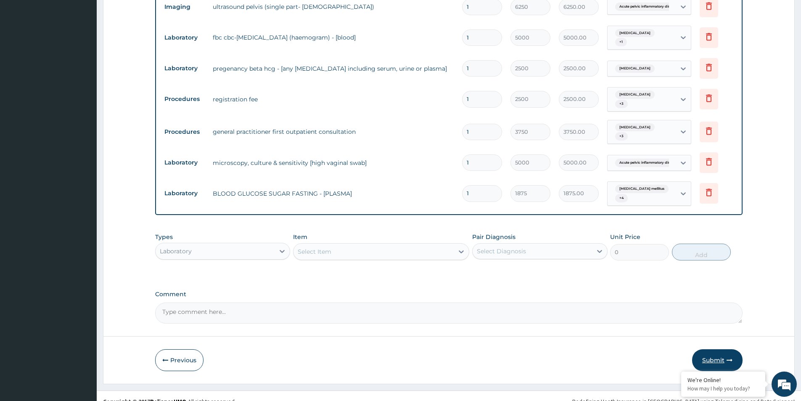
click at [718, 349] on button "Submit" at bounding box center [717, 360] width 50 height 22
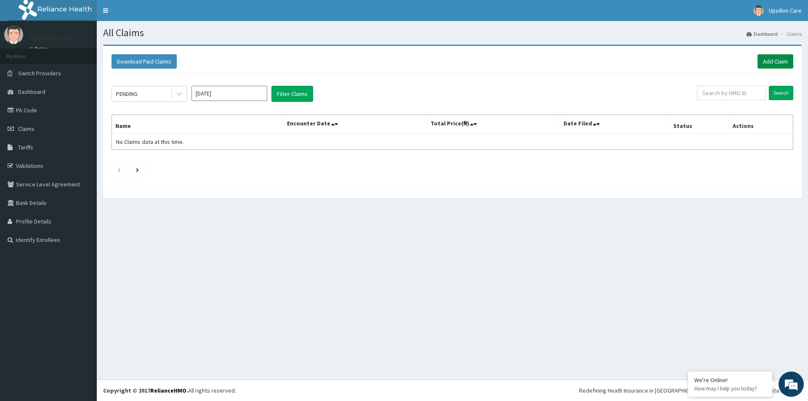
click at [771, 64] on link "Add Claim" at bounding box center [775, 61] width 36 height 14
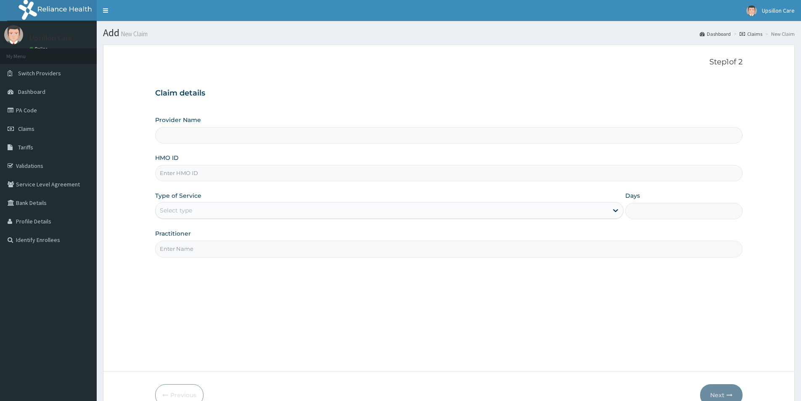
click at [188, 175] on input "HMO ID" at bounding box center [449, 173] width 588 height 16
paste input "RWT/10034/A"
type input "RWT/10034/A"
click at [186, 208] on div "Select type" at bounding box center [176, 210] width 32 height 8
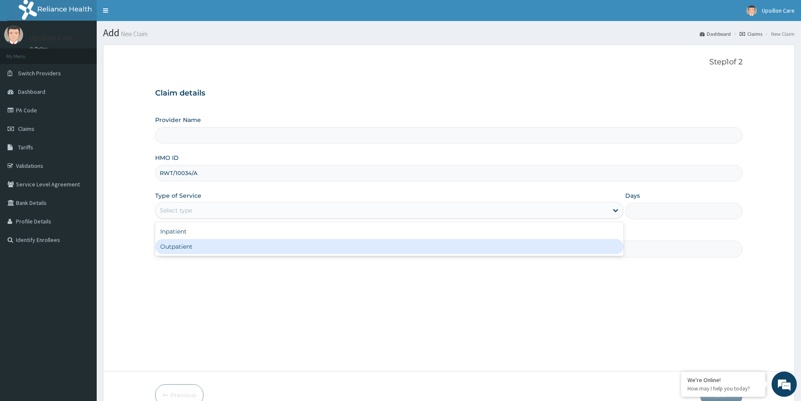
click at [188, 249] on div "Outpatient" at bounding box center [389, 246] width 469 height 15
type input "1"
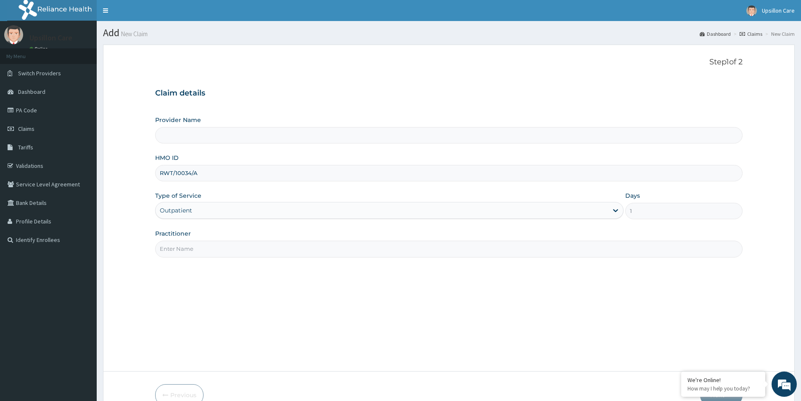
click at [198, 248] on input "Practitioner" at bounding box center [449, 249] width 588 height 16
type input "Dr. OLUWASOLA BABATUNDE"
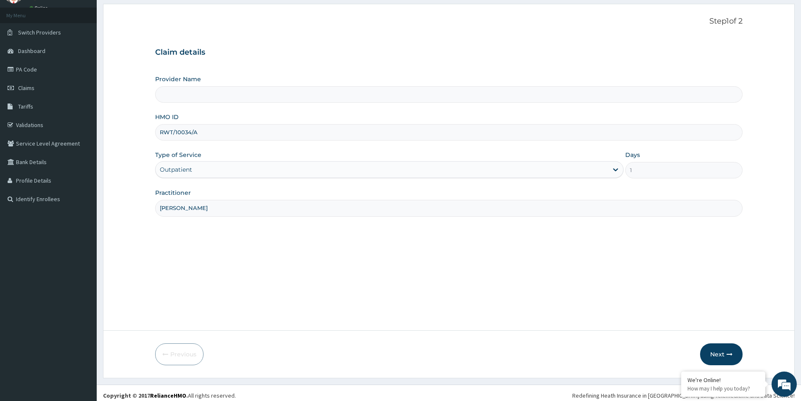
scroll to position [46, 0]
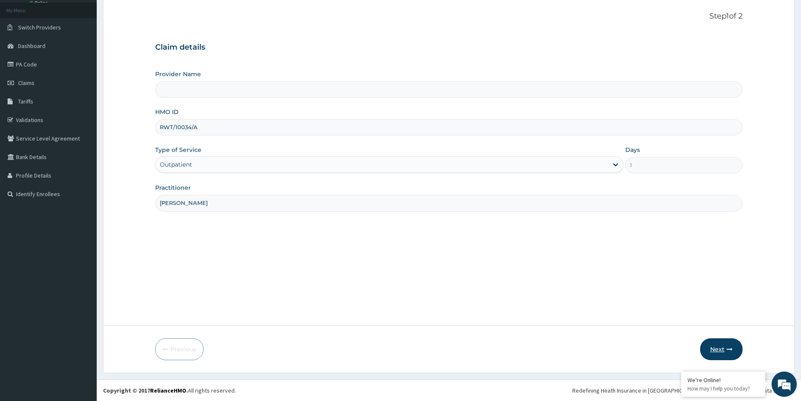
click at [733, 348] on button "Next" at bounding box center [721, 349] width 42 height 22
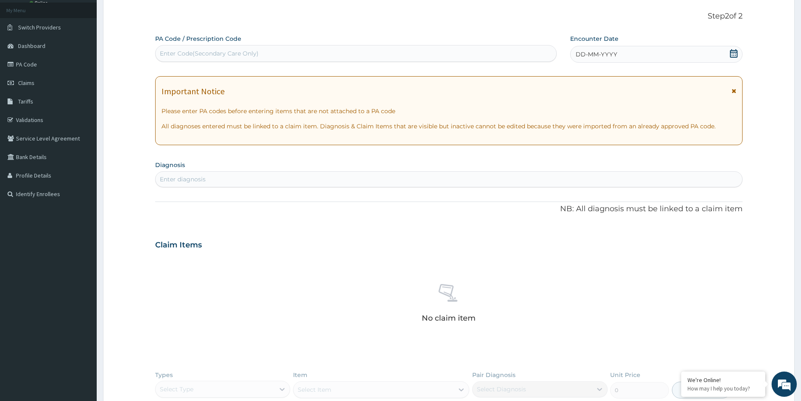
click at [207, 46] on div "Enter Code(Secondary Care Only)" at bounding box center [356, 53] width 402 height 17
type input "MALA"
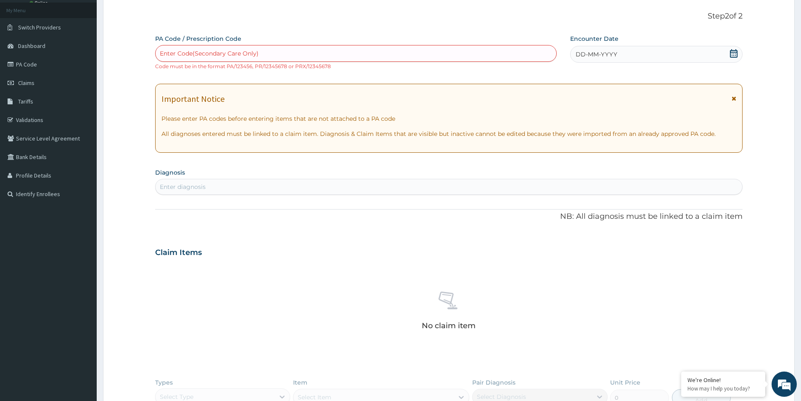
click at [189, 184] on div "Enter diagnosis" at bounding box center [183, 187] width 46 height 8
type input "a"
type input "mala"
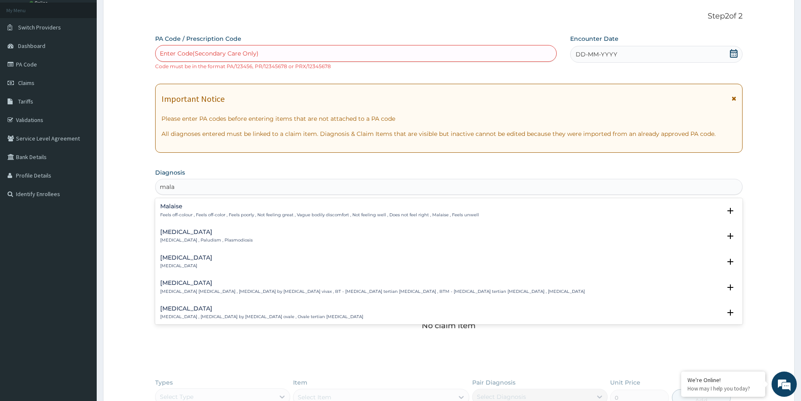
click at [184, 240] on p "Malaria , Paludism , Plasmodiosis" at bounding box center [206, 240] width 93 height 6
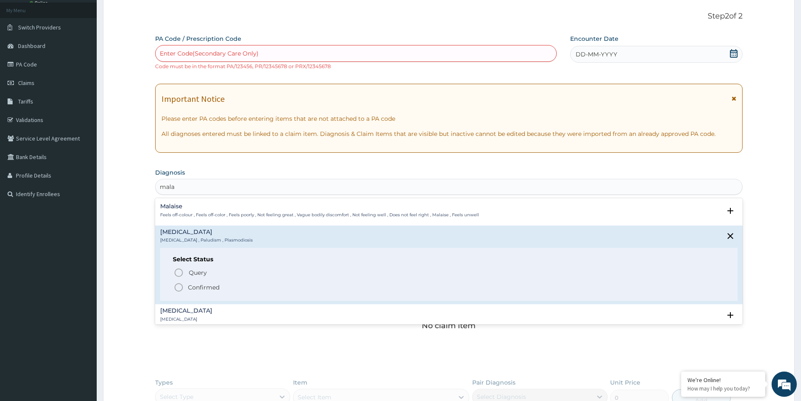
click at [200, 289] on p "Confirmed" at bounding box center [204, 287] width 32 height 8
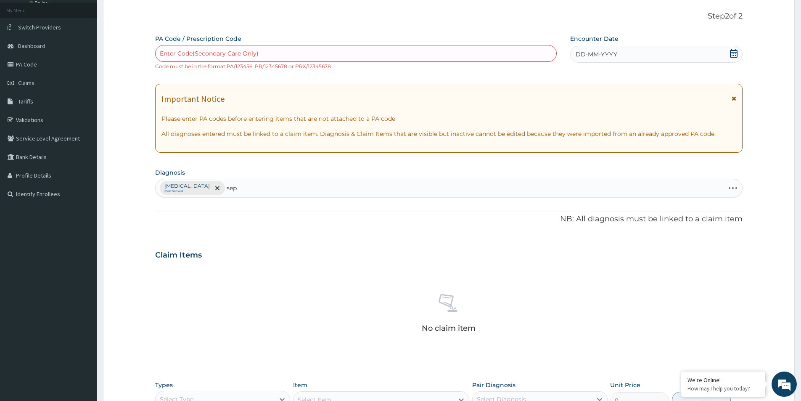
type input "seps"
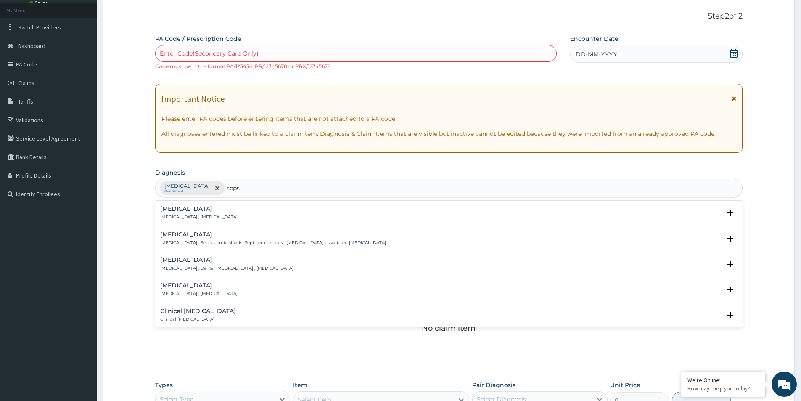
click at [216, 219] on div "Sepsis Systemic infection , Sepsis" at bounding box center [449, 213] width 578 height 15
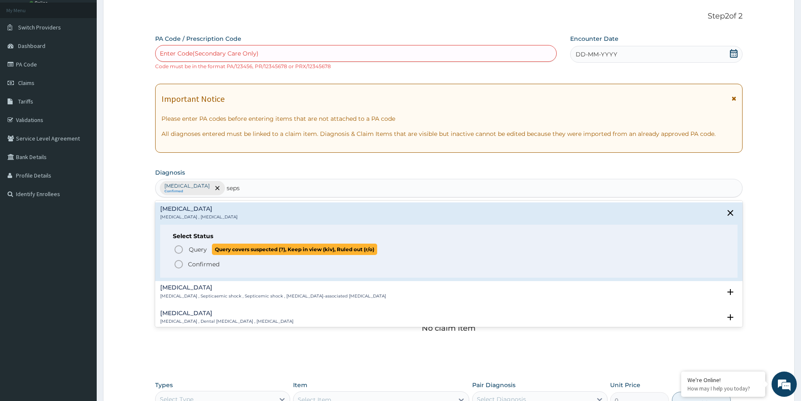
click at [186, 248] on span "Query Query covers suspected (?), Keep in view (kiv), Ruled out (r/o)" at bounding box center [450, 249] width 552 height 11
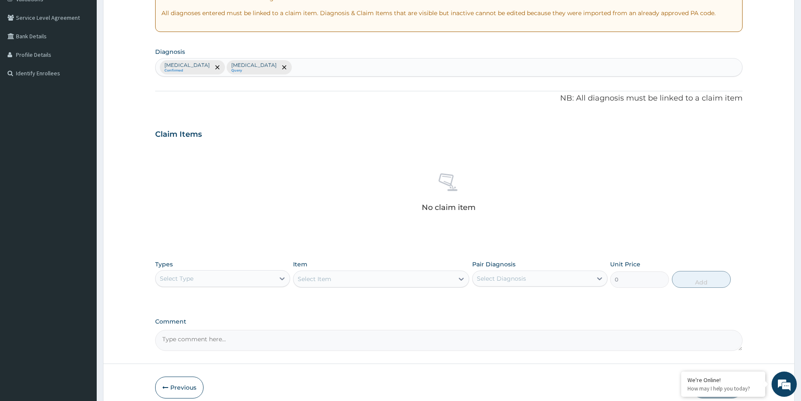
scroll to position [172, 0]
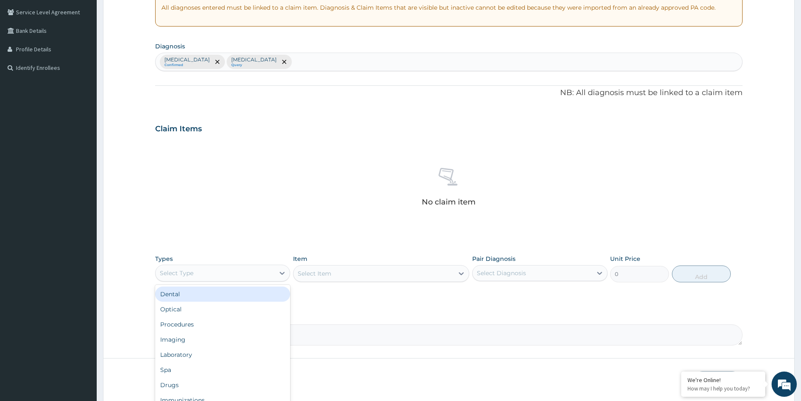
drag, startPoint x: 246, startPoint y: 269, endPoint x: 254, endPoint y: 284, distance: 17.1
click at [246, 271] on div "Select Type" at bounding box center [215, 272] width 119 height 13
click at [218, 296] on div "Procedures" at bounding box center [222, 295] width 135 height 15
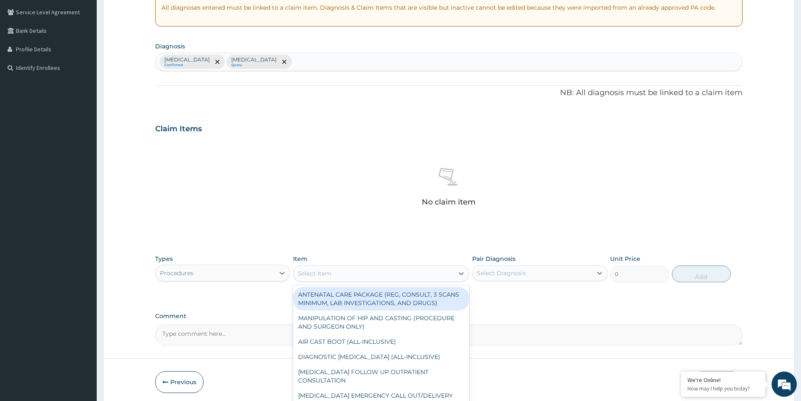
click at [396, 268] on div "Select Item" at bounding box center [374, 273] width 160 height 13
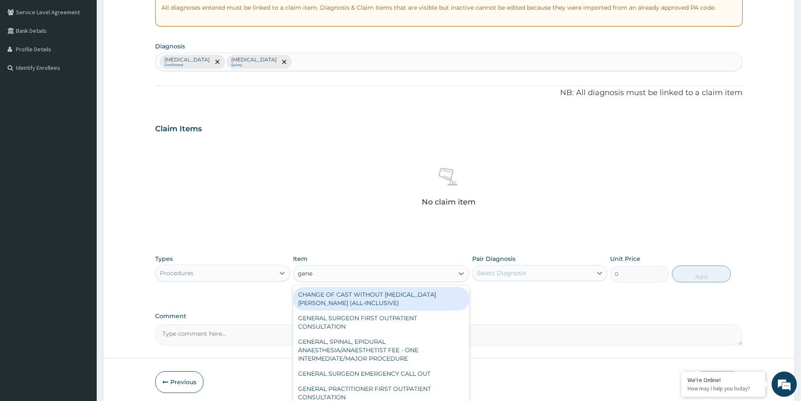
type input "gener"
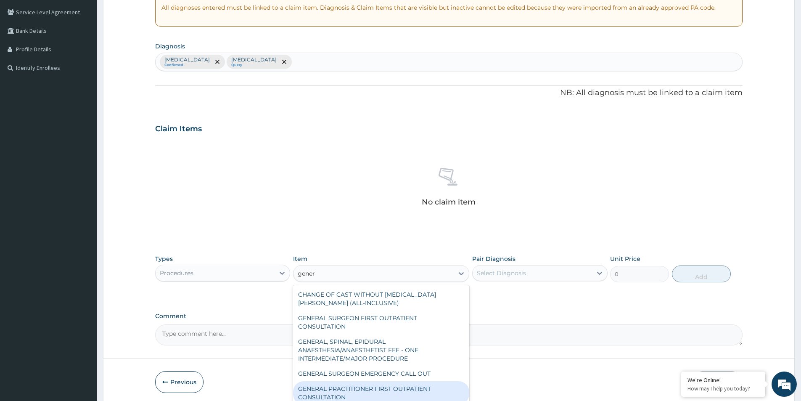
click at [357, 390] on div "GENERAL PRACTITIONER FIRST OUTPATIENT CONSULTATION" at bounding box center [381, 393] width 176 height 24
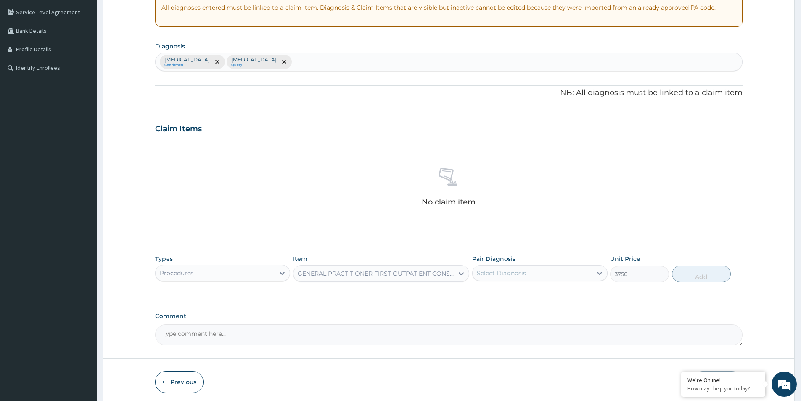
type input "3750"
drag, startPoint x: 500, startPoint y: 268, endPoint x: 505, endPoint y: 280, distance: 13.2
click at [500, 268] on div "Select Diagnosis" at bounding box center [532, 272] width 119 height 13
click at [510, 294] on div "Malaria" at bounding box center [539, 294] width 135 height 17
checkbox input "true"
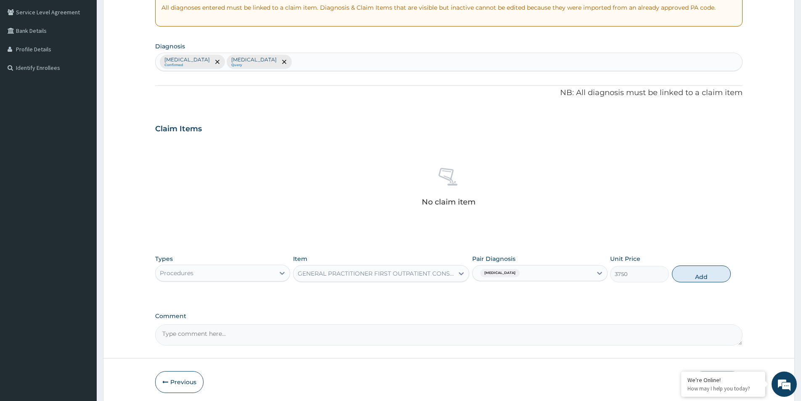
click at [528, 273] on div "Malaria" at bounding box center [532, 273] width 119 height 14
drag, startPoint x: 531, startPoint y: 273, endPoint x: 525, endPoint y: 293, distance: 21.3
click at [531, 275] on div "Malaria" at bounding box center [532, 273] width 119 height 14
click at [522, 310] on div "Sepsis" at bounding box center [539, 311] width 135 height 17
checkbox input "true"
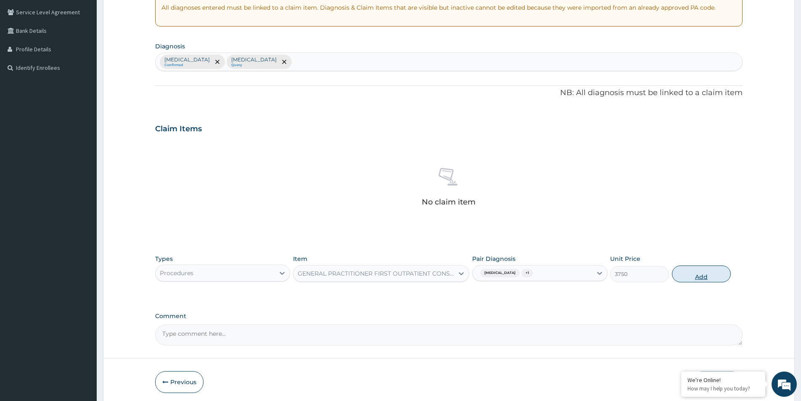
click at [697, 276] on button "Add" at bounding box center [701, 273] width 59 height 17
type input "0"
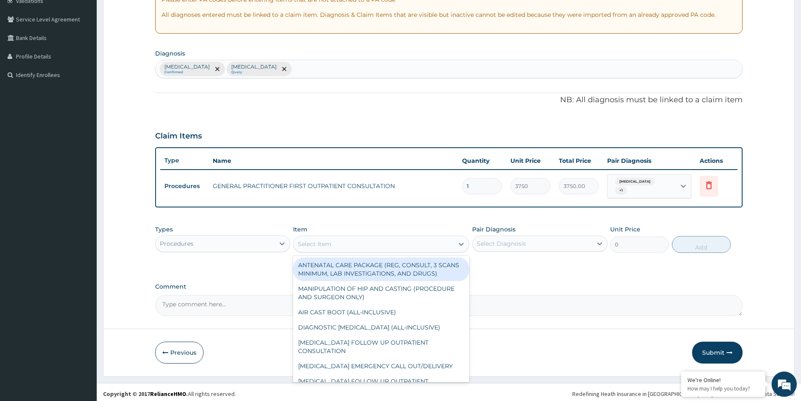
click at [324, 240] on div "Select Item" at bounding box center [315, 244] width 34 height 8
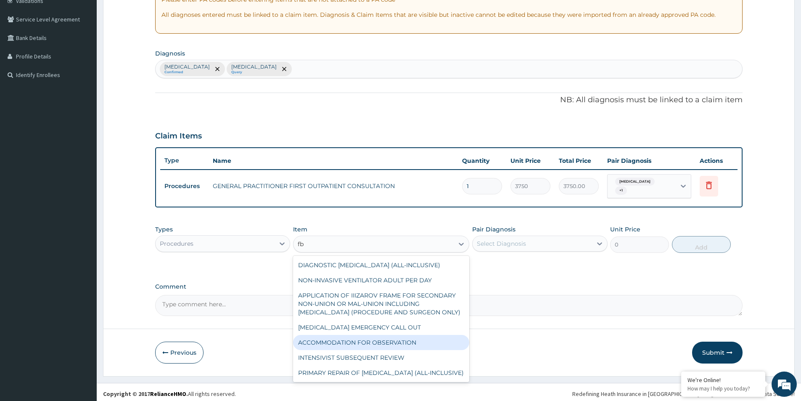
type input "f"
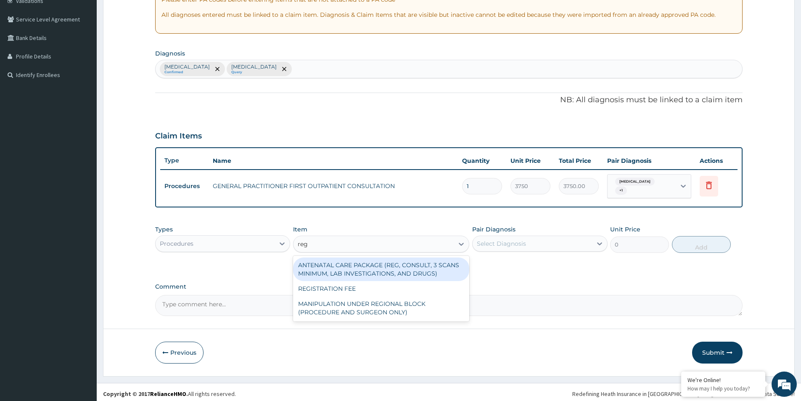
type input "regis"
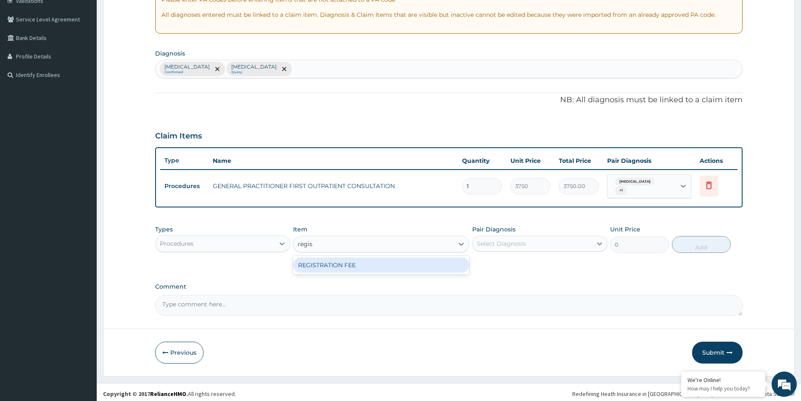
drag, startPoint x: 325, startPoint y: 265, endPoint x: 408, endPoint y: 259, distance: 83.5
click at [331, 265] on div "REGISTRATION FEE" at bounding box center [381, 264] width 176 height 15
type input "2500"
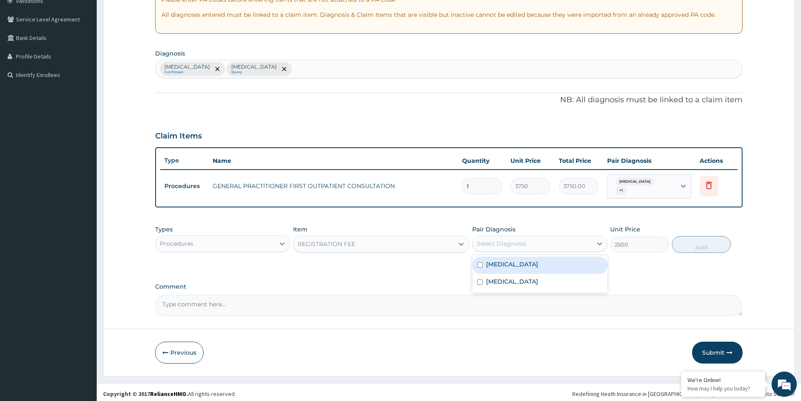
click at [529, 241] on div "Select Diagnosis" at bounding box center [532, 243] width 119 height 13
drag, startPoint x: 533, startPoint y: 256, endPoint x: 537, endPoint y: 267, distance: 11.9
click at [535, 258] on div "Malaria" at bounding box center [539, 265] width 135 height 17
checkbox input "true"
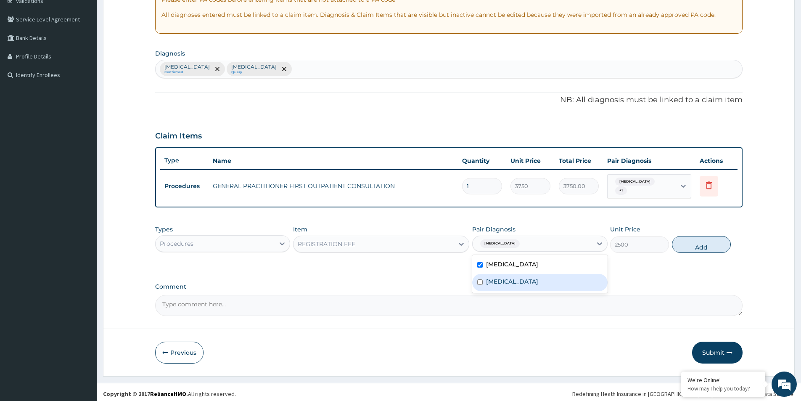
click at [536, 274] on div "Sepsis" at bounding box center [539, 282] width 135 height 17
checkbox input "true"
drag, startPoint x: 699, startPoint y: 247, endPoint x: 599, endPoint y: 254, distance: 100.8
click at [700, 247] on button "Add" at bounding box center [701, 244] width 59 height 17
type input "0"
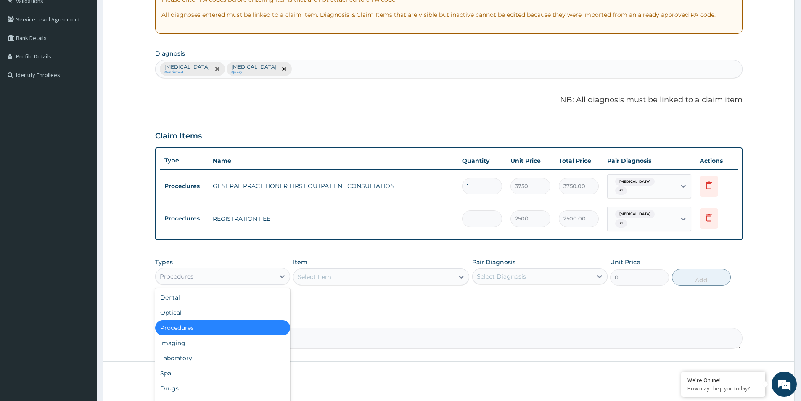
drag, startPoint x: 243, startPoint y: 273, endPoint x: 243, endPoint y: 298, distance: 25.2
click at [246, 276] on div "Procedures" at bounding box center [222, 276] width 135 height 17
click at [240, 350] on div "Laboratory" at bounding box center [222, 357] width 135 height 15
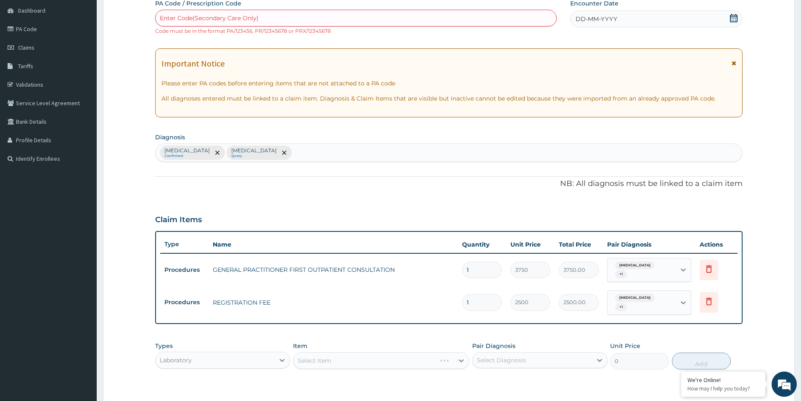
scroll to position [81, 0]
click at [736, 19] on icon at bounding box center [734, 18] width 8 height 8
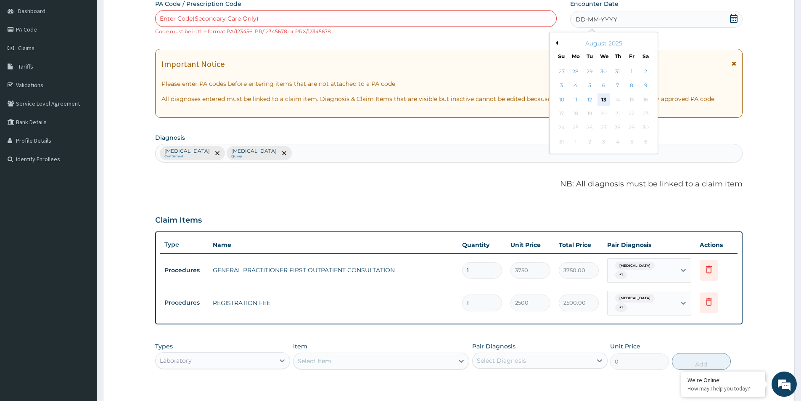
click at [608, 98] on div "13" at bounding box center [604, 99] width 13 height 13
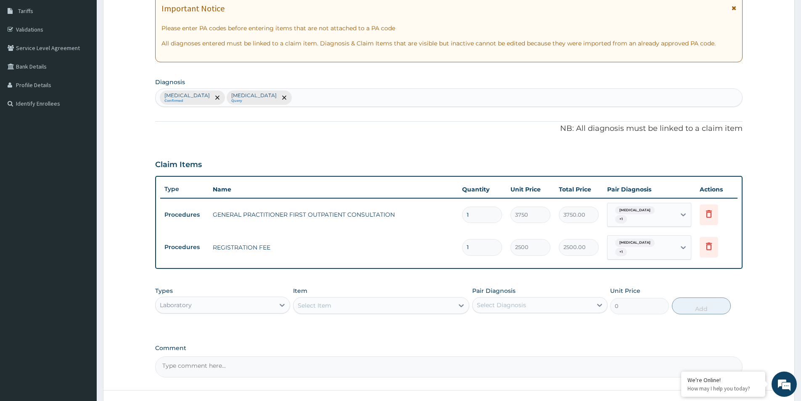
scroll to position [194, 0]
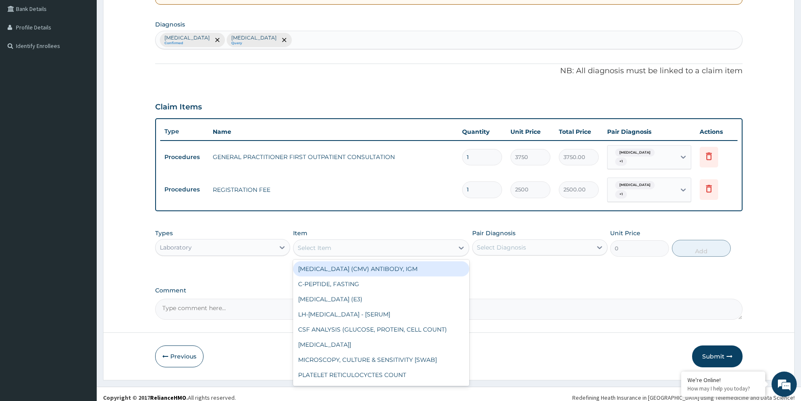
click at [403, 242] on div "Select Item" at bounding box center [374, 247] width 160 height 13
type input "fbc"
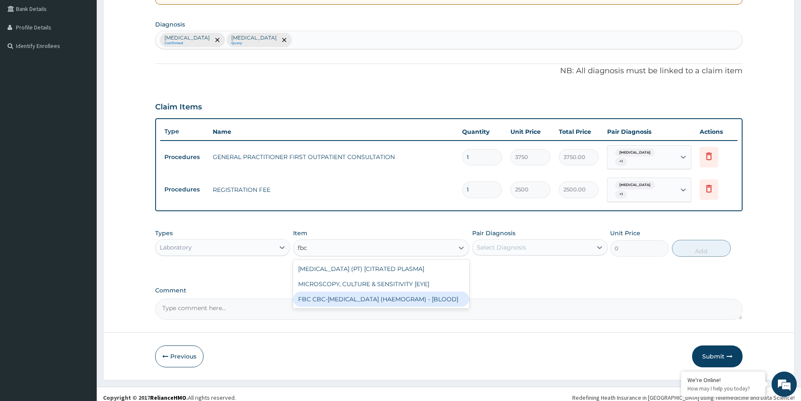
drag, startPoint x: 385, startPoint y: 301, endPoint x: 391, endPoint y: 301, distance: 5.9
click at [387, 301] on div "FBC CBC-COMPLETE BLOOD COUNT (HAEMOGRAM) - [BLOOD]" at bounding box center [381, 299] width 176 height 15
type input "5000"
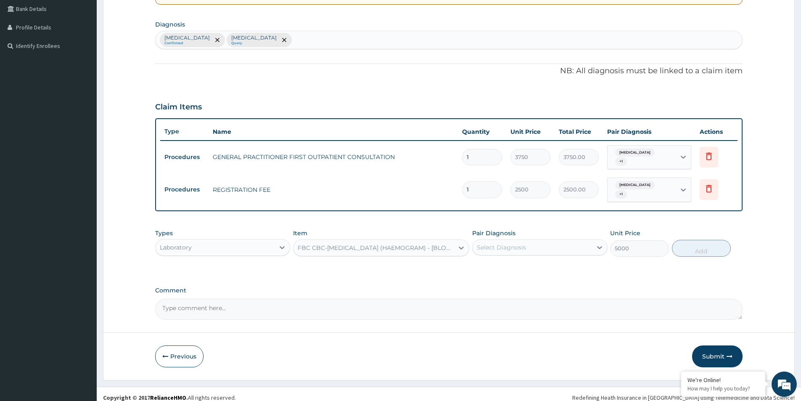
drag, startPoint x: 502, startPoint y: 239, endPoint x: 507, endPoint y: 250, distance: 12.6
click at [505, 246] on div "Select Diagnosis" at bounding box center [532, 247] width 119 height 13
click at [509, 268] on div "Malaria" at bounding box center [539, 268] width 135 height 17
checkbox input "true"
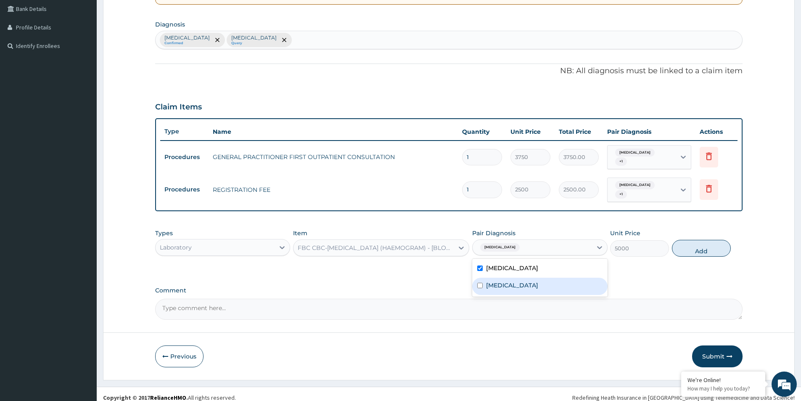
drag, startPoint x: 508, startPoint y: 277, endPoint x: 541, endPoint y: 262, distance: 36.5
click at [516, 278] on div "Sepsis" at bounding box center [539, 286] width 135 height 17
checkbox input "true"
drag, startPoint x: 703, startPoint y: 244, endPoint x: 551, endPoint y: 260, distance: 153.2
click at [674, 253] on div "Types Laboratory Item FBC CBC-COMPLETE BLOOD COUNT (HAEMOGRAM) - [BLOOD] Pair D…" at bounding box center [449, 243] width 588 height 36
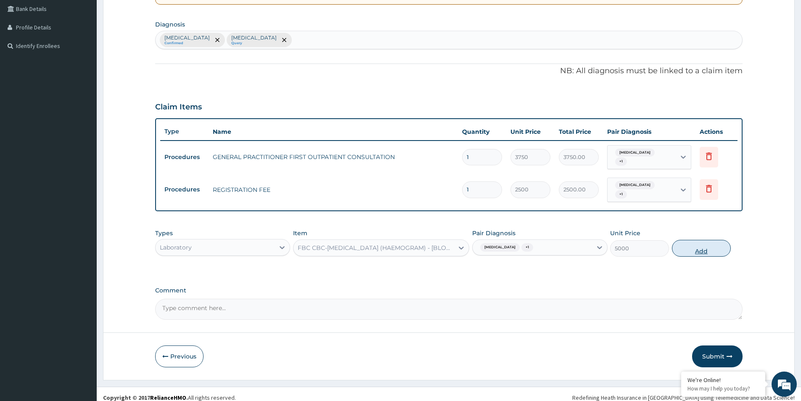
click at [698, 240] on button "Add" at bounding box center [701, 248] width 59 height 17
type input "0"
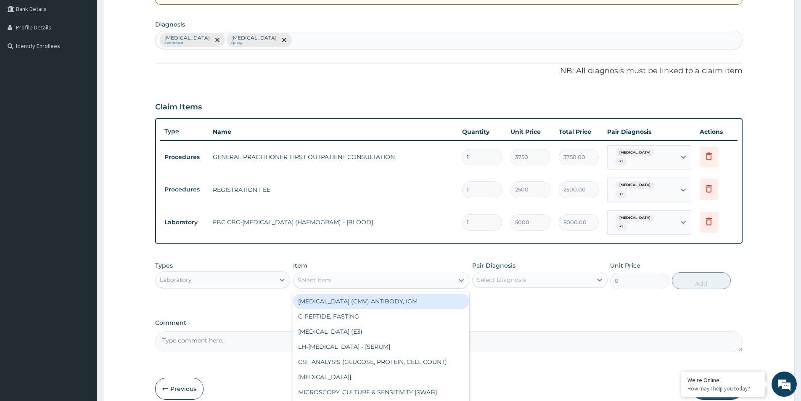
click at [424, 273] on div "Select Item" at bounding box center [374, 279] width 160 height 13
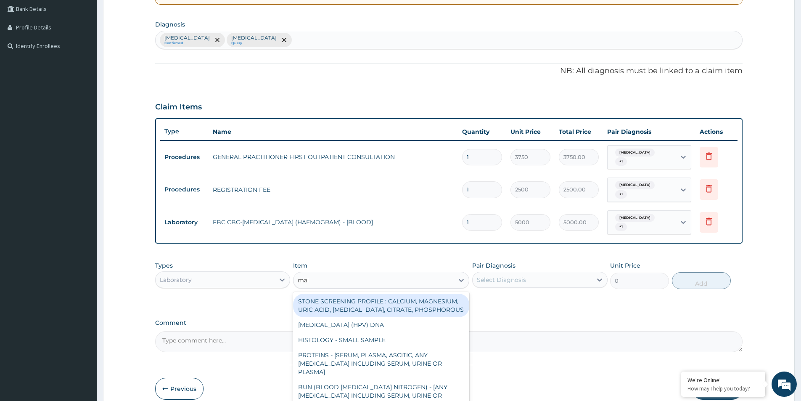
type input "mala"
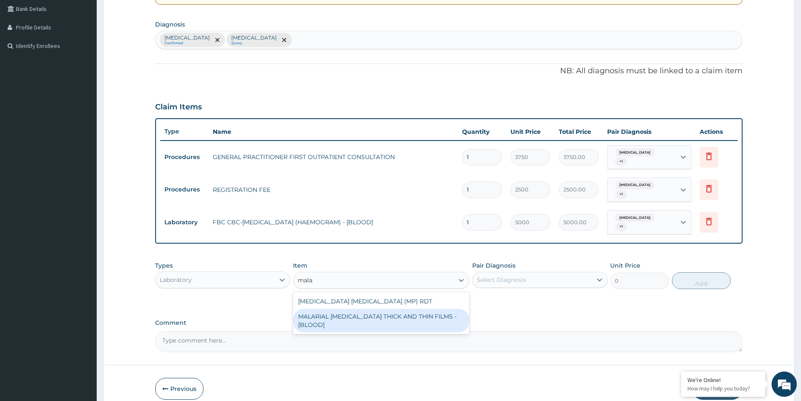
click at [432, 309] on div "MALARIAL PARASITE THICK AND THIN FILMS - [BLOOD]" at bounding box center [381, 321] width 176 height 24
type input "2187.5"
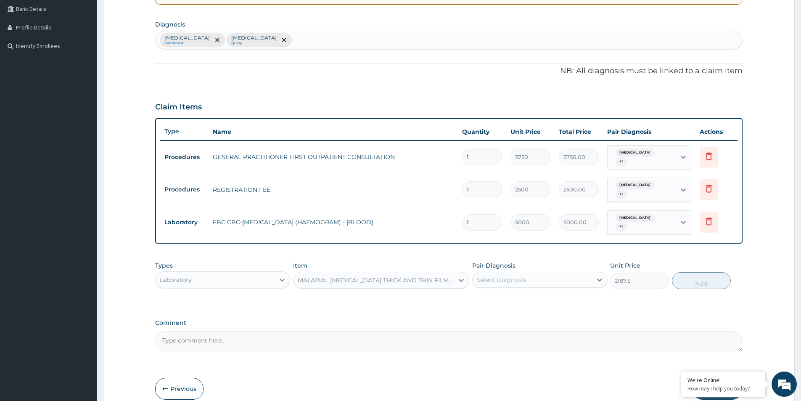
click at [524, 275] on div "Select Diagnosis" at bounding box center [532, 279] width 119 height 13
drag, startPoint x: 526, startPoint y: 289, endPoint x: 526, endPoint y: 300, distance: 11.4
click at [525, 293] on div "Malaria" at bounding box center [539, 301] width 135 height 17
checkbox input "true"
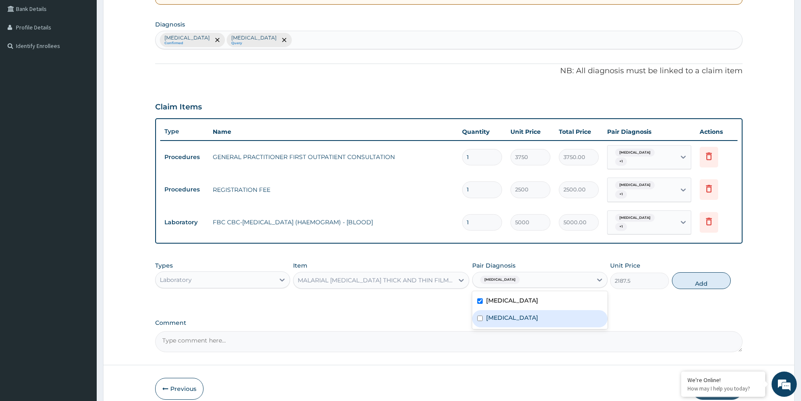
click at [526, 310] on div "Sepsis" at bounding box center [539, 318] width 135 height 17
checkbox input "true"
drag, startPoint x: 692, startPoint y: 263, endPoint x: 697, endPoint y: 265, distance: 5.6
click at [692, 272] on button "Add" at bounding box center [701, 280] width 59 height 17
type input "0"
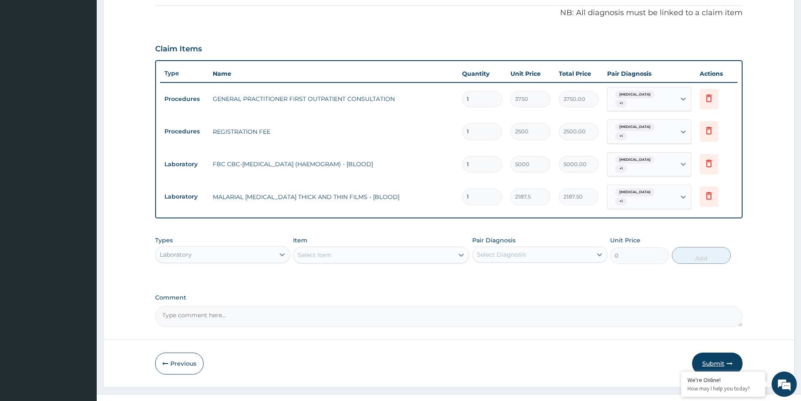
click at [725, 353] on button "Submit" at bounding box center [717, 364] width 50 height 22
